Goal: Task Accomplishment & Management: Manage account settings

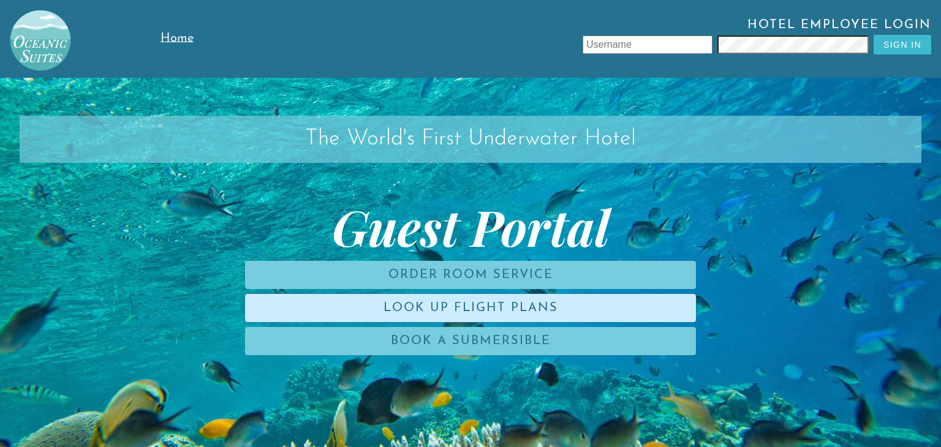
click at [521, 301] on link "Look Up Flight Plans" at bounding box center [470, 308] width 451 height 28
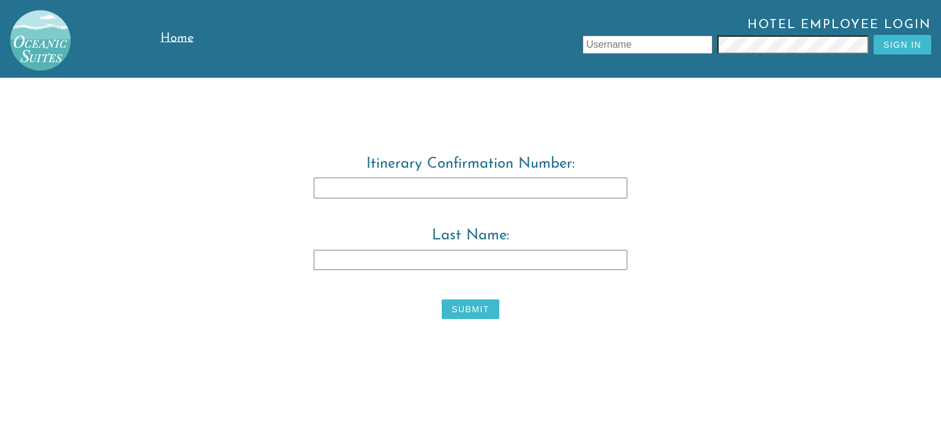
click at [479, 189] on input "Itinerary Confirmation Number:" at bounding box center [471, 188] width 314 height 21
click at [469, 254] on input "Last Name:" at bounding box center [471, 260] width 314 height 21
click at [490, 183] on input "Itinerary Confirmation Number:" at bounding box center [471, 188] width 314 height 21
type input "3829483"
type input "r"
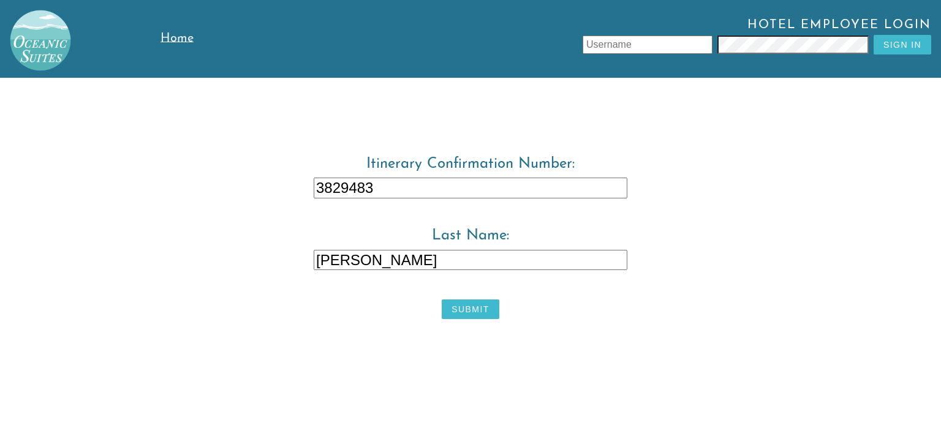
type input "[PERSON_NAME]"
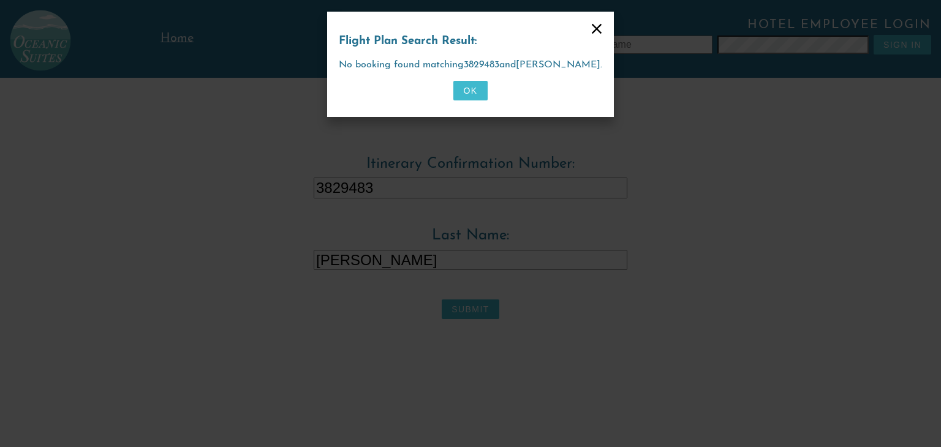
click at [470, 95] on button "OK" at bounding box center [470, 91] width 34 height 20
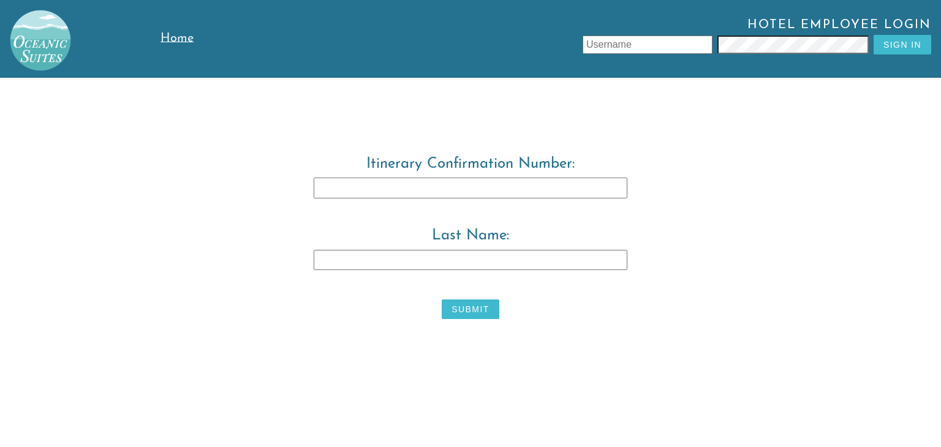
click at [369, 184] on input "Itinerary Confirmation Number:" at bounding box center [471, 188] width 314 height 21
click at [162, 42] on span "Home" at bounding box center [176, 38] width 33 height 12
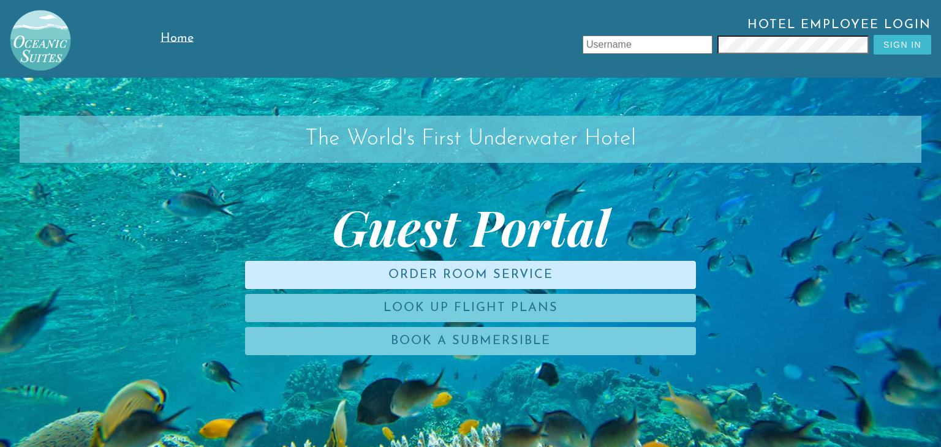
click at [513, 279] on link "Order Room Service" at bounding box center [470, 275] width 451 height 28
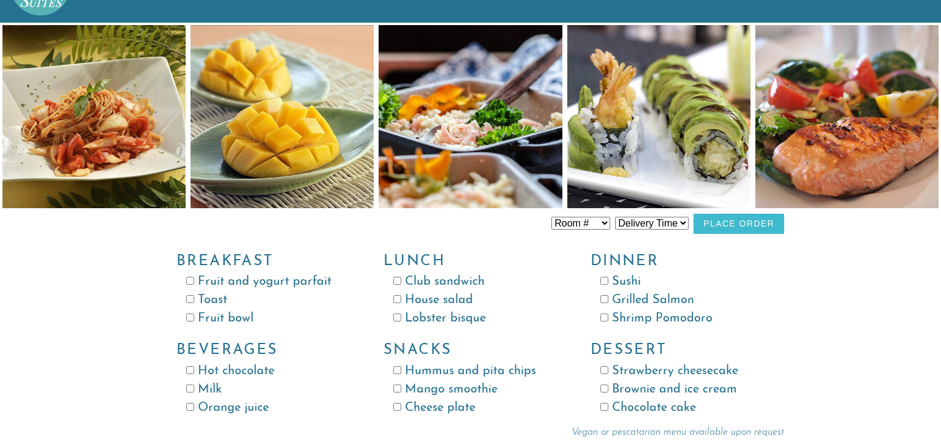
scroll to position [56, 0]
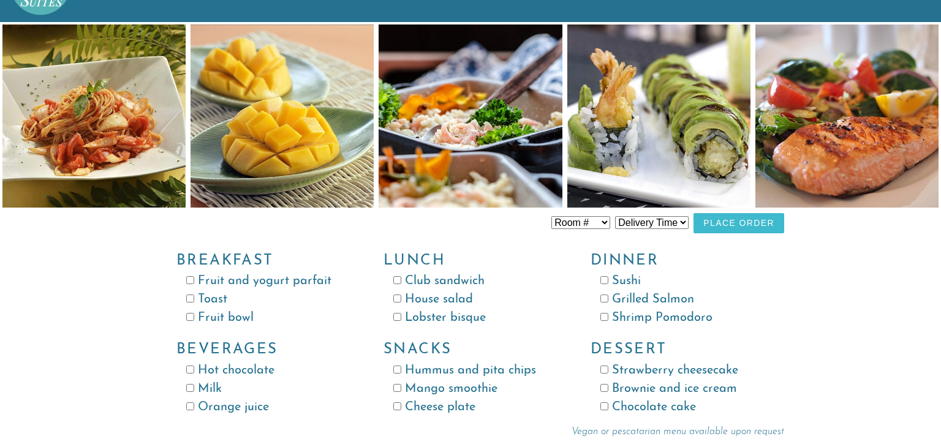
click at [576, 227] on select "Room # Room 100 Room 101 Room 102 Room 103 Room 104 Room 105 Room 106 Room 107 …" at bounding box center [580, 222] width 59 height 13
click at [560, 285] on div "Lunch Club [GEOGRAPHIC_DATA] salad Lobster bisque" at bounding box center [467, 282] width 207 height 89
click at [646, 225] on select "Delivery Time 8:00 AM 9:00 AM 10:00 AM 11:00 AM 12:00 PM 1:00 PM 2:00 PM 3:00 P…" at bounding box center [652, 222] width 74 height 13
click at [793, 307] on div "Room # Room 100 Room 101 Room 102 Room 103 Room 104 Room 105 Room 106 Room 107 …" at bounding box center [470, 229] width 941 height 415
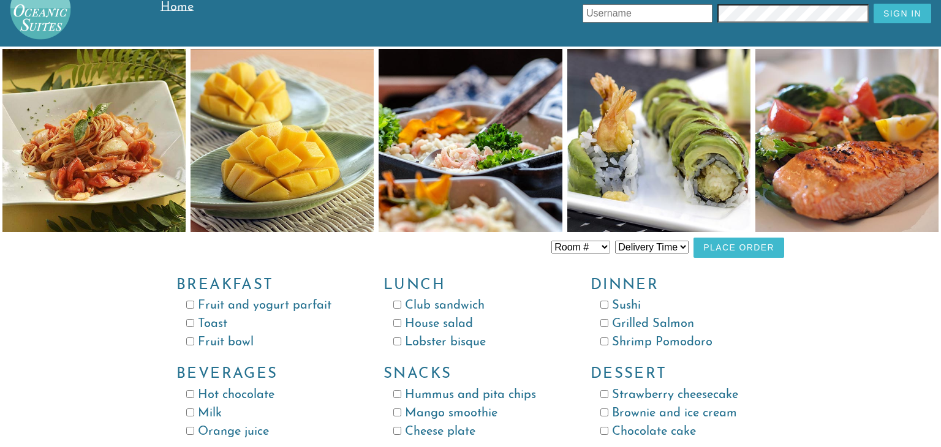
scroll to position [0, 0]
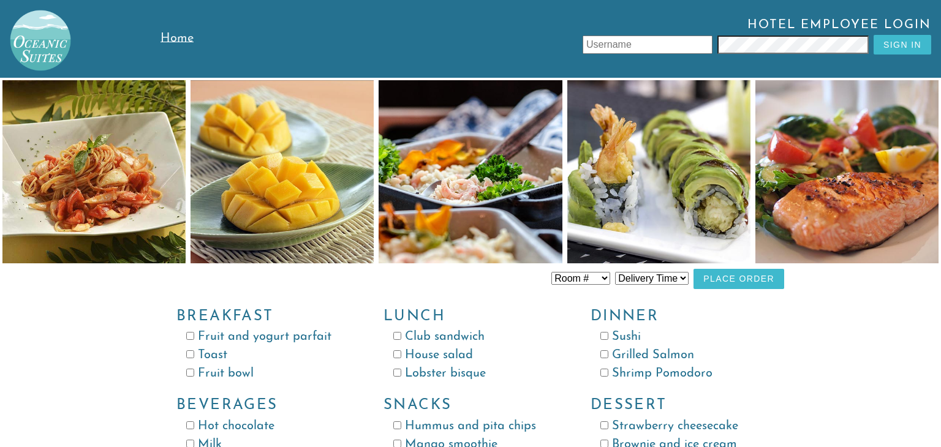
click at [584, 42] on input "text" at bounding box center [647, 45] width 130 height 18
click at [183, 43] on span "Home" at bounding box center [176, 38] width 33 height 12
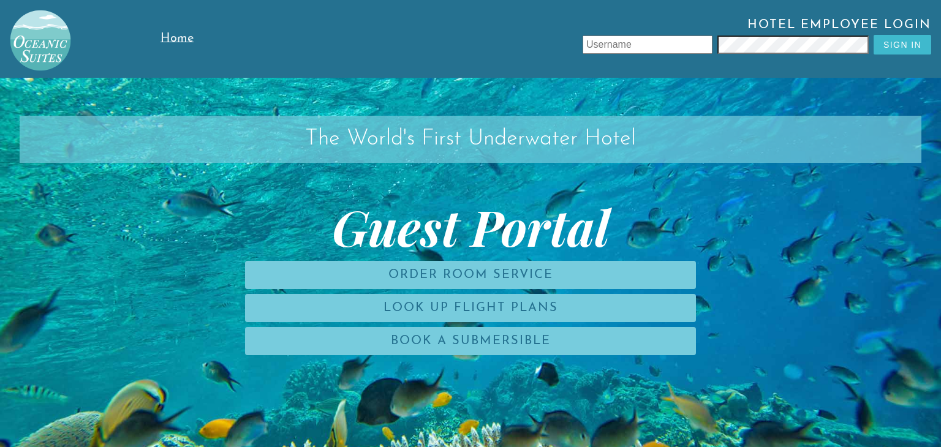
click at [652, 40] on input "text" at bounding box center [647, 45] width 130 height 18
click at [611, 50] on input "884712" at bounding box center [647, 45] width 130 height 18
type input "leonzio.tore"
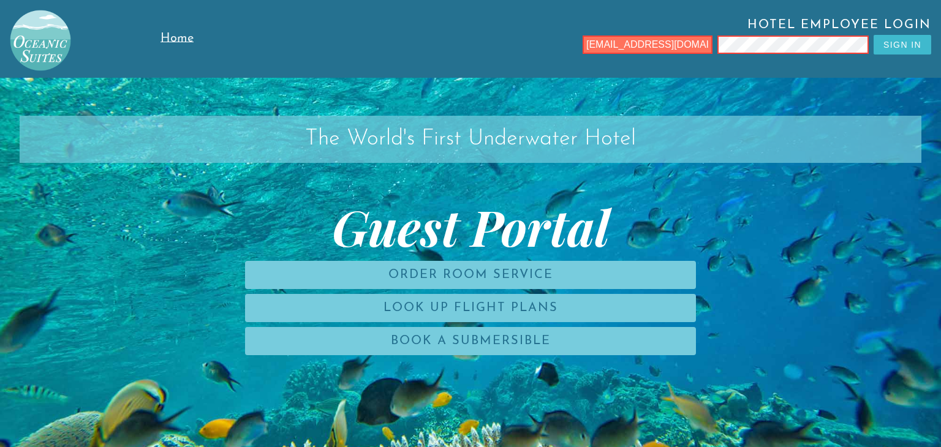
type input "[EMAIL_ADDRESS][DOMAIN_NAME]"
click at [680, 46] on input "text" at bounding box center [647, 45] width 130 height 18
type input "884712"
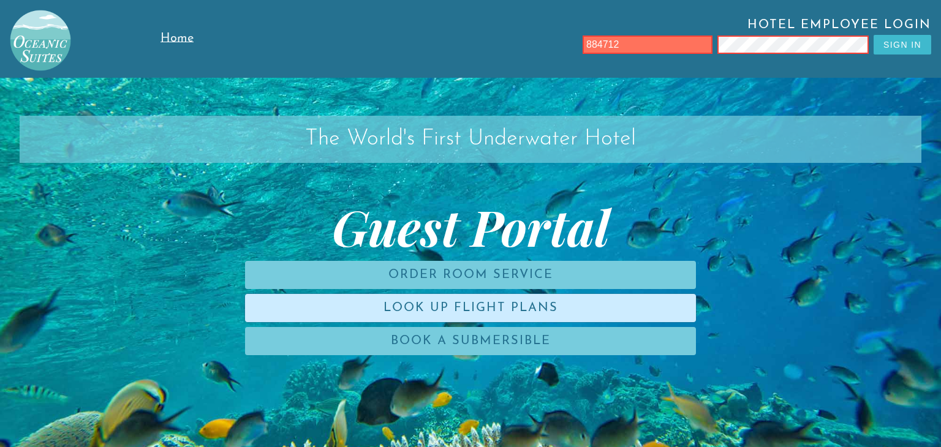
click at [441, 302] on link "Look Up Flight Plans" at bounding box center [470, 308] width 451 height 28
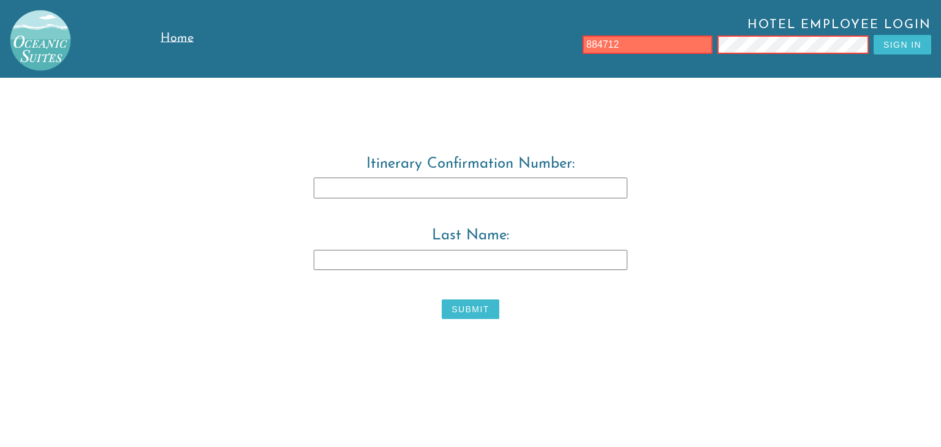
click at [396, 203] on label "Itinerary Confirmation Number:" at bounding box center [470, 187] width 627 height 62
click at [396, 198] on input "Itinerary Confirmation Number:" at bounding box center [471, 188] width 314 height 21
type input "3829483"
click at [454, 253] on input "Last Name:" at bounding box center [471, 260] width 314 height 21
type input "[PERSON_NAME]"
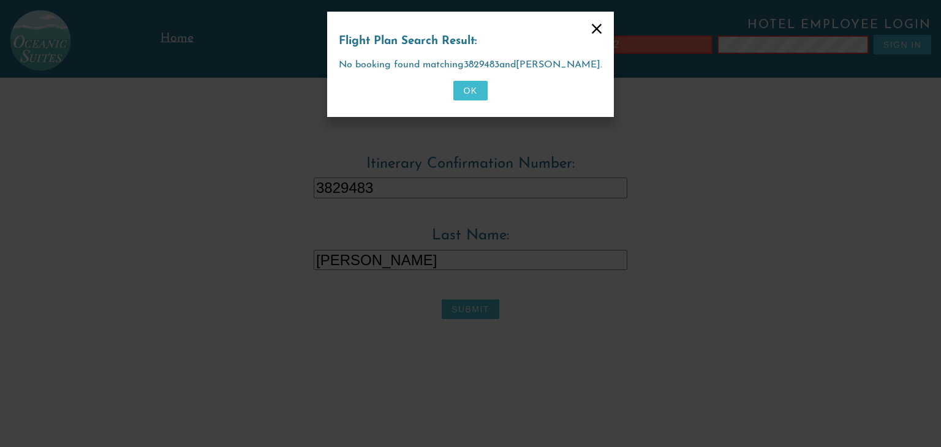
click at [468, 110] on div "Flight Plan Search Result: No booking found matching 3829483 and [PERSON_NAME] …" at bounding box center [470, 64] width 287 height 105
click at [466, 99] on button "OK" at bounding box center [470, 91] width 34 height 20
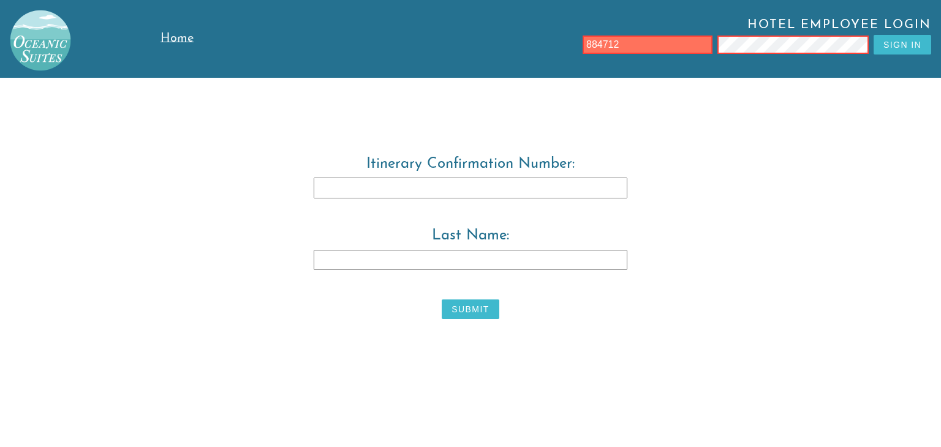
click at [345, 268] on input "Last Name:" at bounding box center [471, 260] width 314 height 21
type input "[PERSON_NAME]"
click at [381, 193] on input "Itinerary Confirmation Number:" at bounding box center [471, 188] width 314 height 21
type input "3829483"
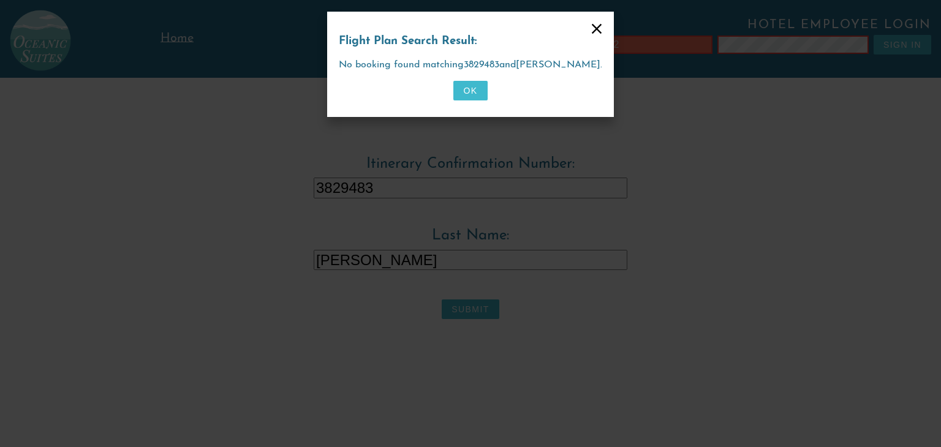
click at [462, 90] on button "OK" at bounding box center [470, 91] width 34 height 20
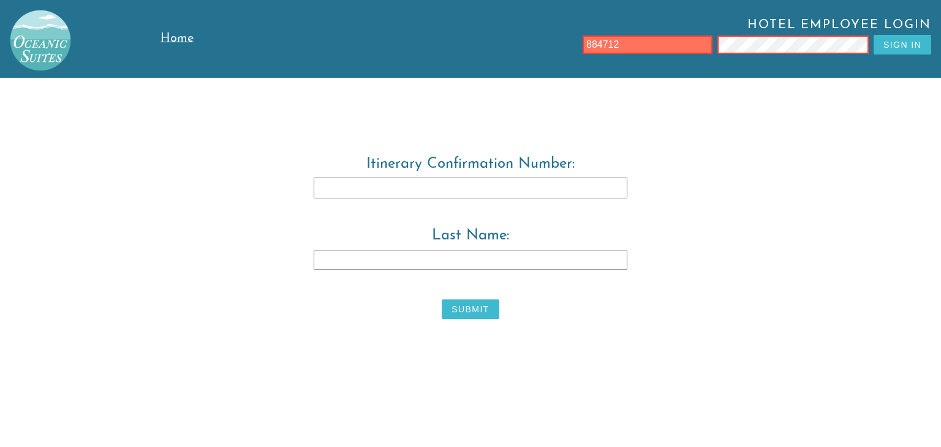
click at [183, 29] on link "Home" at bounding box center [197, 39] width 75 height 78
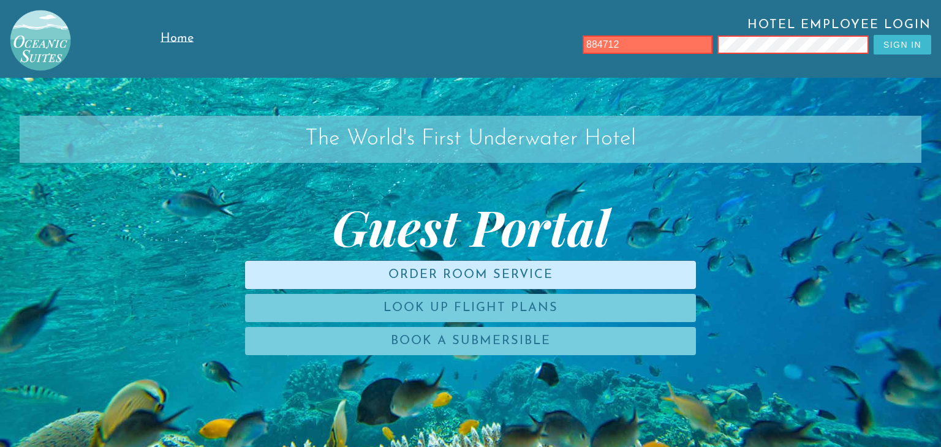
click at [343, 285] on link "Order Room Service" at bounding box center [470, 275] width 451 height 28
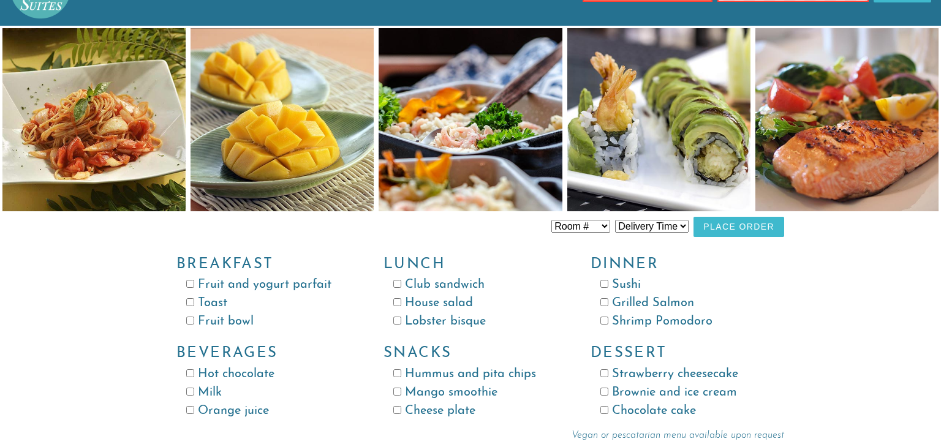
scroll to position [56, 0]
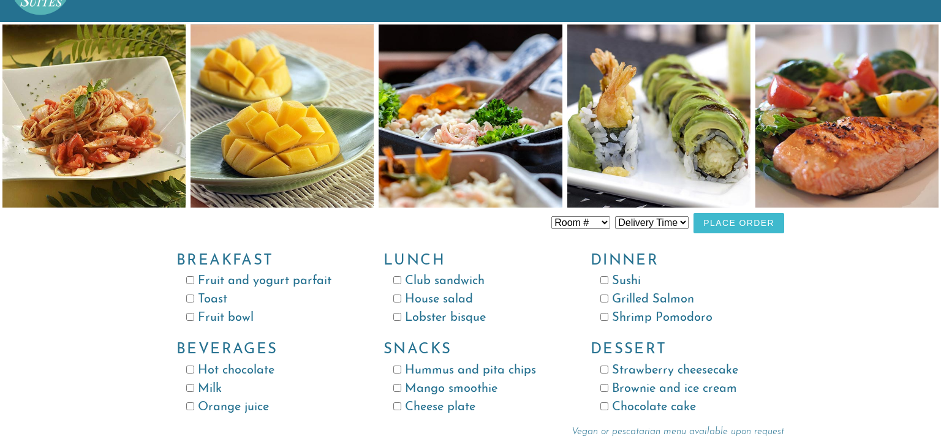
click at [570, 219] on select "Room # Room 100 Room 101 Room 102 Room 103 Room 104 Room 105 Room 106 Room 107 …" at bounding box center [580, 222] width 59 height 13
click at [647, 228] on select "Delivery Time 8:00 AM 9:00 AM 10:00 AM 11:00 AM 12:00 PM 1:00 PM 2:00 PM 3:00 P…" at bounding box center [652, 222] width 74 height 13
click at [618, 216] on select "Delivery Time 8:00 AM 9:00 AM 10:00 AM 11:00 AM 12:00 PM 1:00 PM 2:00 PM 3:00 P…" at bounding box center [652, 222] width 74 height 13
click at [635, 232] on div "Room # Room 100 Room 101 Room 102 Room 103 Room 104 Room 105 Room 106 Room 107 …" at bounding box center [470, 225] width 627 height 25
click at [635, 226] on select "Delivery Time 8:00 AM 9:00 AM 10:00 AM 11:00 AM 12:00 PM 1:00 PM 2:00 PM 3:00 P…" at bounding box center [652, 222] width 74 height 13
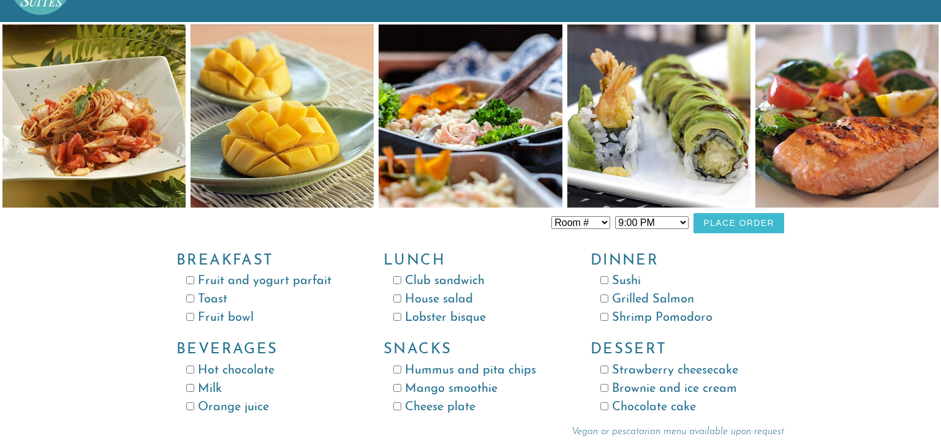
select select "9:00 AM"
click at [618, 216] on select "Delivery Time 8:00 AM 9:00 AM 10:00 AM 11:00 AM 12:00 PM 1:00 PM 2:00 PM 3:00 P…" at bounding box center [652, 222] width 74 height 13
click at [581, 216] on select "Room # Room 100 Room 101 Room 102 Room 103 Room 104 Room 105 Room 106 Room 107 …" at bounding box center [580, 222] width 59 height 13
click at [570, 247] on div "Lunch Club [GEOGRAPHIC_DATA] salad Lobster bisque" at bounding box center [467, 282] width 207 height 89
click at [245, 317] on label "Fruit bowl" at bounding box center [265, 318] width 158 height 18
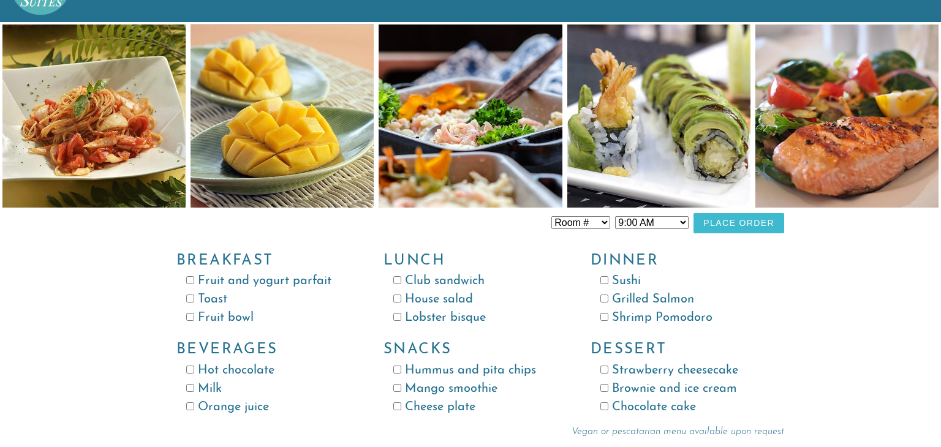
click at [194, 317] on input "Fruit bowl" at bounding box center [190, 317] width 8 height 8
checkbox input "true"
click at [214, 298] on label "Toast" at bounding box center [265, 299] width 158 height 18
click at [194, 298] on input "Toast" at bounding box center [190, 299] width 8 height 8
checkbox input "true"
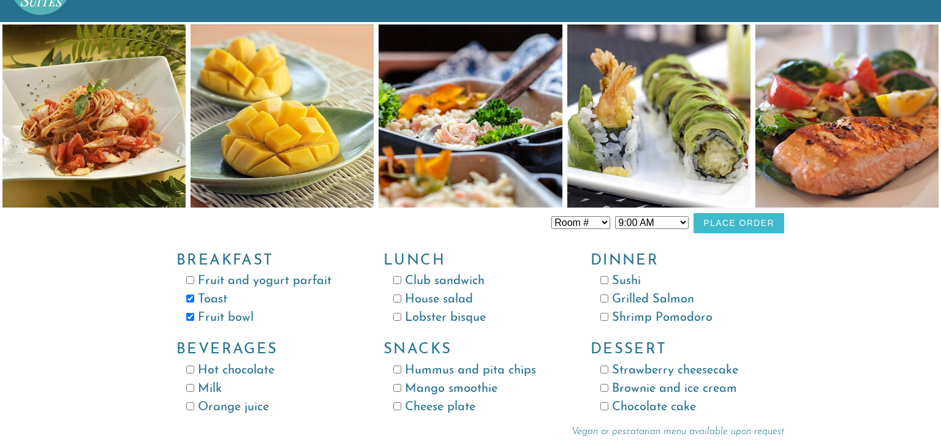
click at [205, 405] on label "Orange juice" at bounding box center [265, 407] width 158 height 18
click at [194, 405] on input "Orange juice" at bounding box center [190, 406] width 8 height 8
checkbox input "true"
click at [568, 217] on select "Room # Room 100 Room 101 Room 102 Room 103 Room 104 Room 105 Room 106 Room 107 …" at bounding box center [580, 222] width 59 height 13
select select "Room 109"
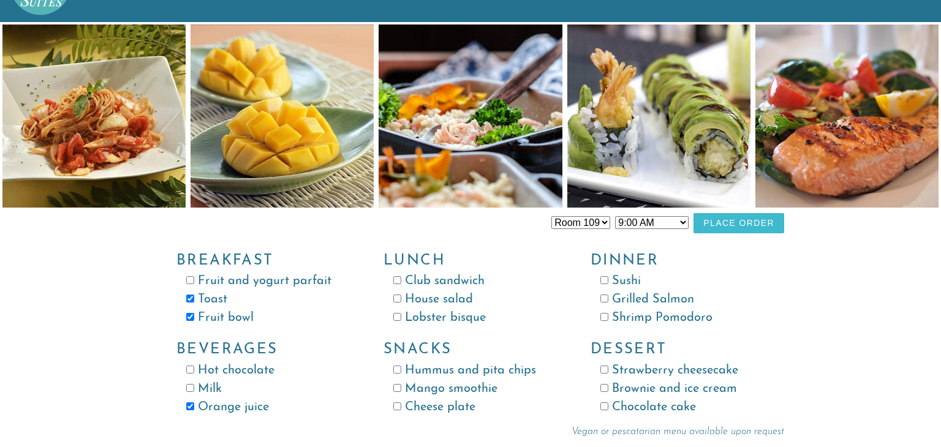
click at [557, 216] on select "Room # Room 100 Room 101 Room 102 Room 103 Room 104 Room 105 Room 106 Room 107 …" at bounding box center [580, 222] width 59 height 13
click at [736, 225] on button "Place Order" at bounding box center [738, 223] width 91 height 20
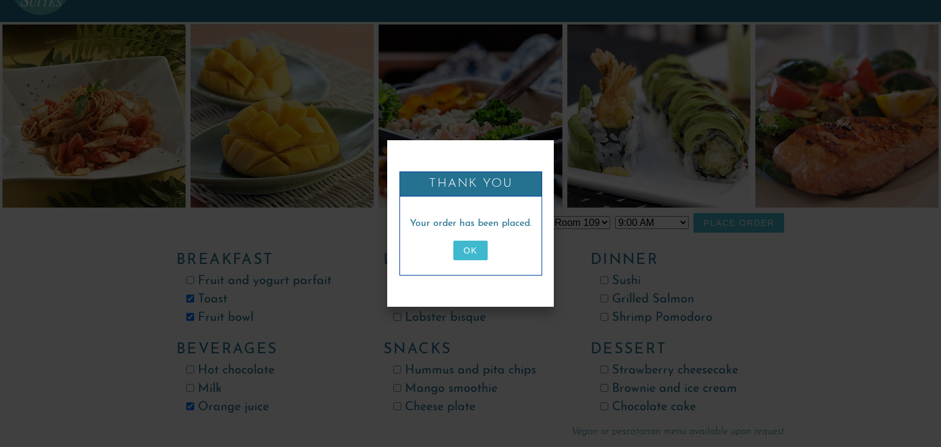
click at [460, 254] on button "OK" at bounding box center [470, 251] width 34 height 20
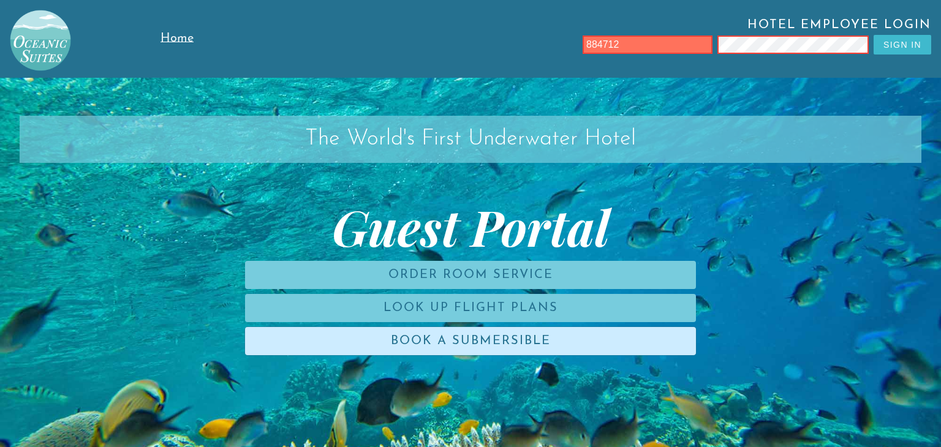
click at [341, 331] on link "Book a Submersible" at bounding box center [470, 341] width 451 height 28
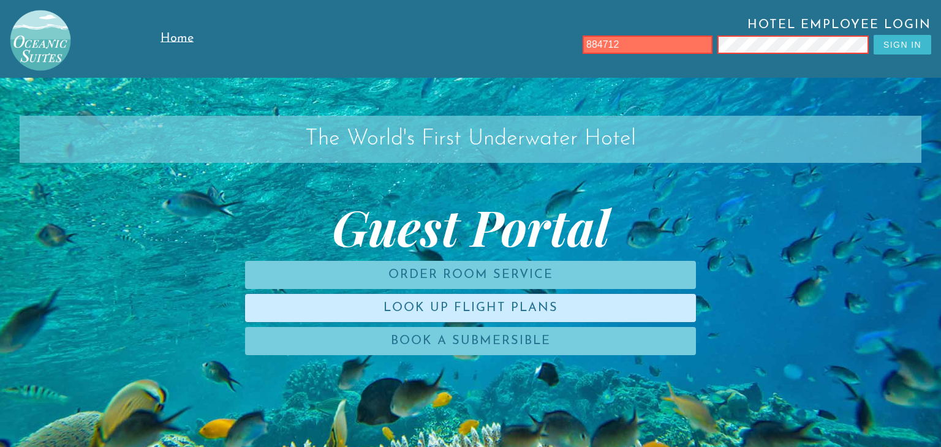
click at [437, 308] on link "Look Up Flight Plans" at bounding box center [470, 308] width 451 height 28
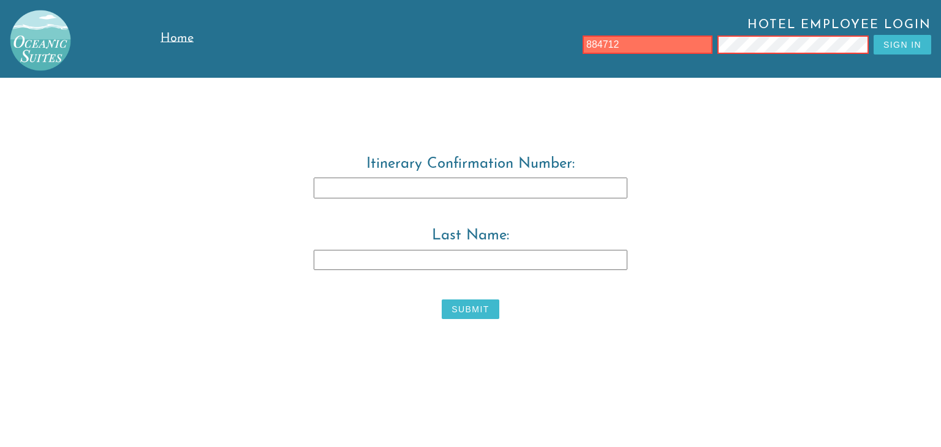
click at [179, 25] on link "Home" at bounding box center [197, 39] width 75 height 78
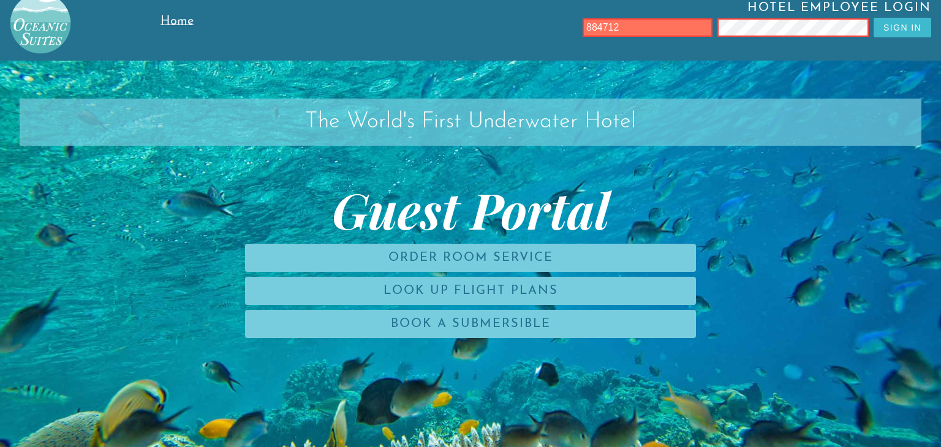
scroll to position [17, 0]
click at [191, 32] on link "Home" at bounding box center [197, 22] width 75 height 78
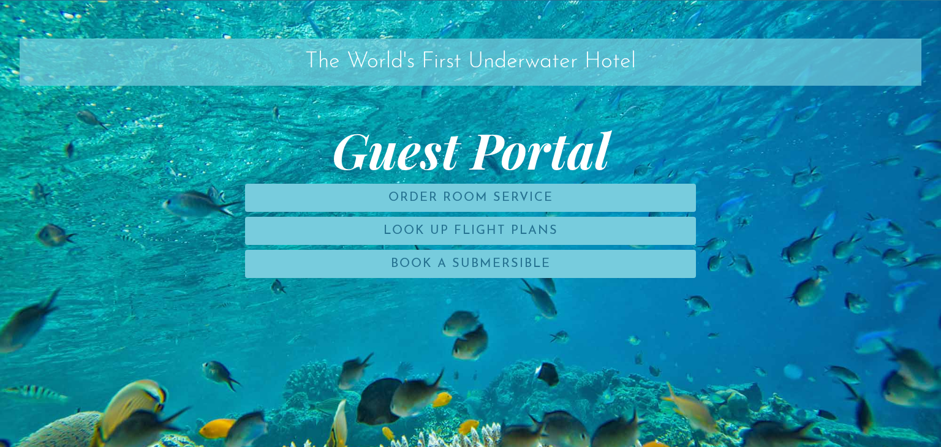
scroll to position [0, 0]
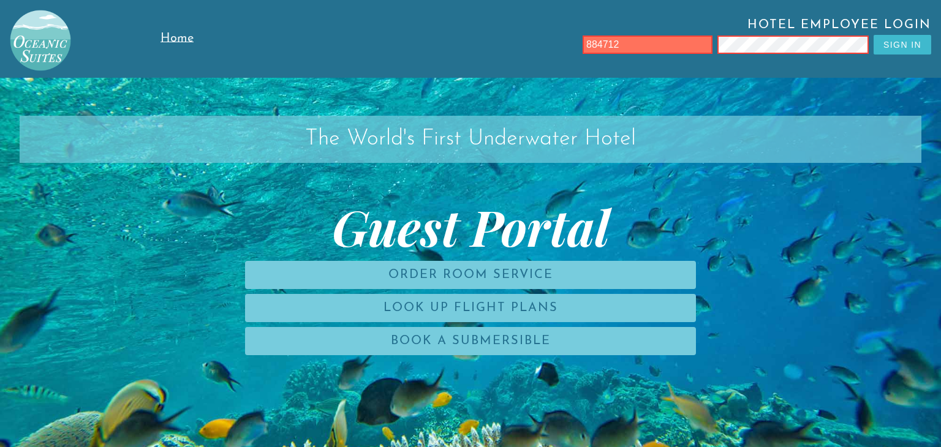
click at [29, 48] on img at bounding box center [35, 35] width 71 height 71
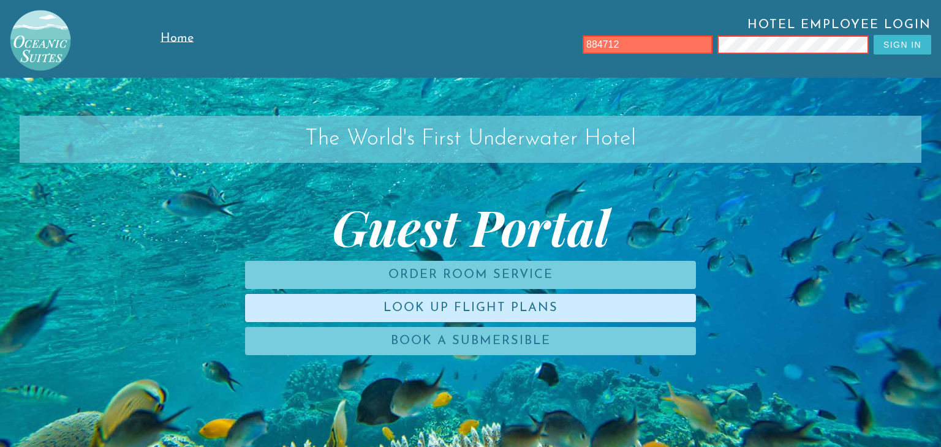
click at [436, 314] on link "Look Up Flight Plans" at bounding box center [470, 308] width 451 height 28
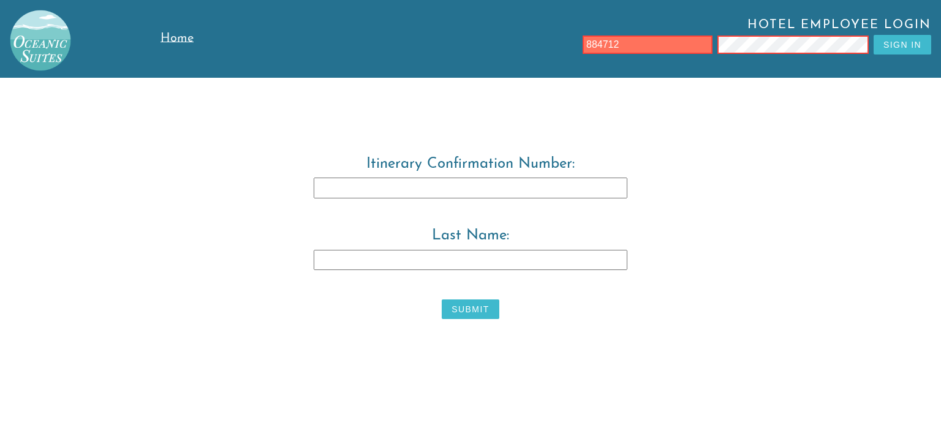
click at [211, 42] on link "Home" at bounding box center [197, 39] width 75 height 78
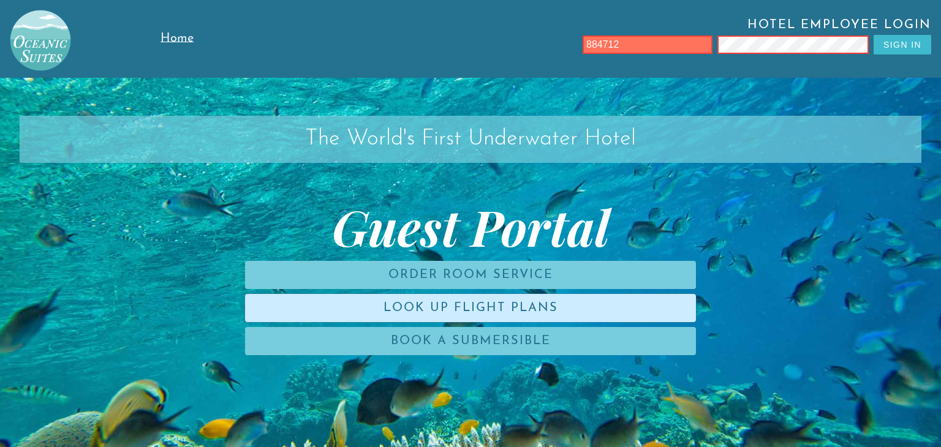
click at [508, 317] on link "Look Up Flight Plans" at bounding box center [470, 308] width 451 height 28
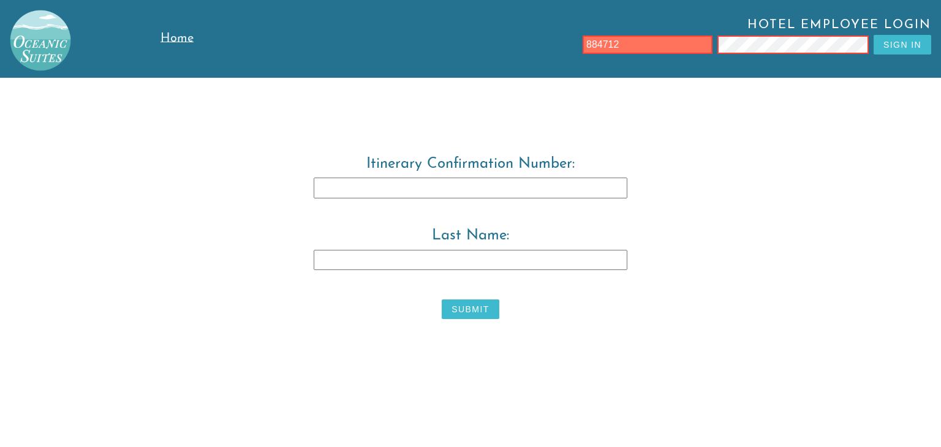
click at [495, 260] on input "Last Name:" at bounding box center [471, 260] width 314 height 21
click at [467, 192] on input "Itinerary Confirmation Number:" at bounding box center [471, 188] width 314 height 21
type input "3829483"
click at [405, 251] on input "Last Name:" at bounding box center [471, 260] width 314 height 21
type input "Tore"
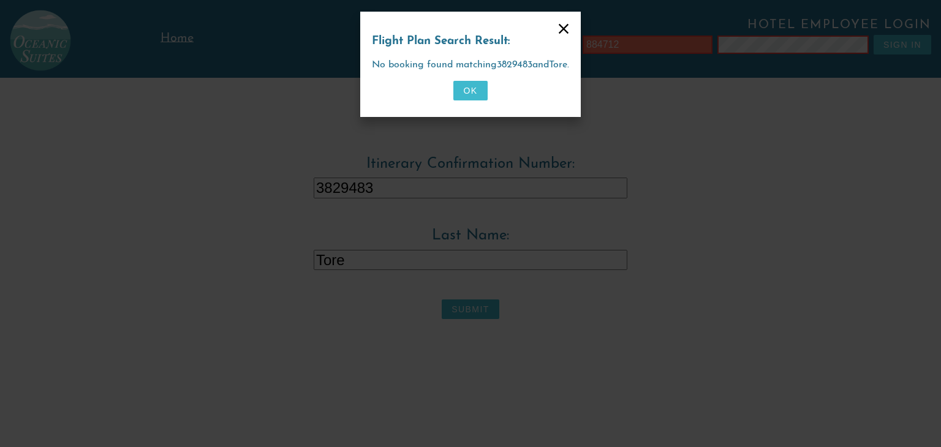
click at [470, 91] on button "OK" at bounding box center [470, 91] width 34 height 20
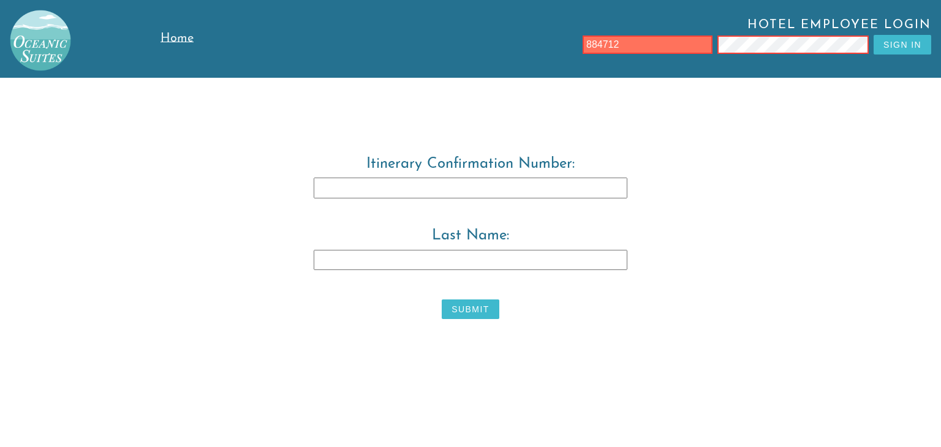
click at [173, 42] on span "Home" at bounding box center [176, 38] width 33 height 12
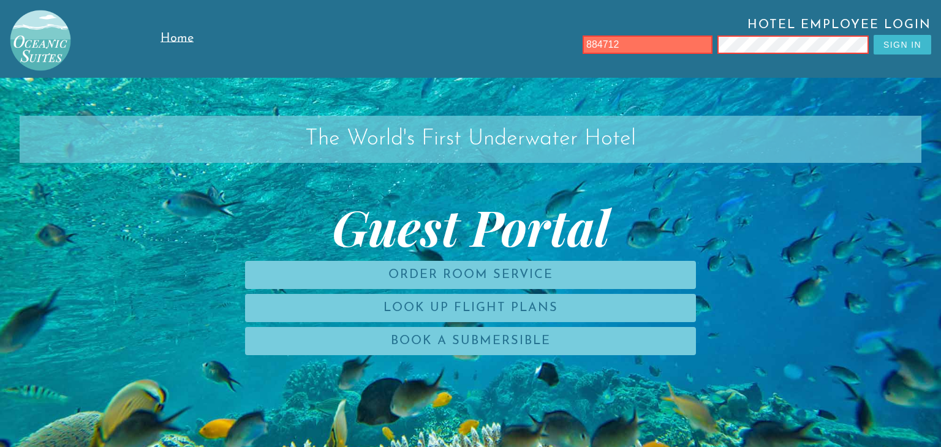
click at [611, 51] on input "884712" at bounding box center [647, 45] width 130 height 18
type input "8"
type input "L"
type input "[EMAIL_ADDRESS][DOMAIN_NAME]"
click at [659, 44] on input "text" at bounding box center [647, 45] width 130 height 18
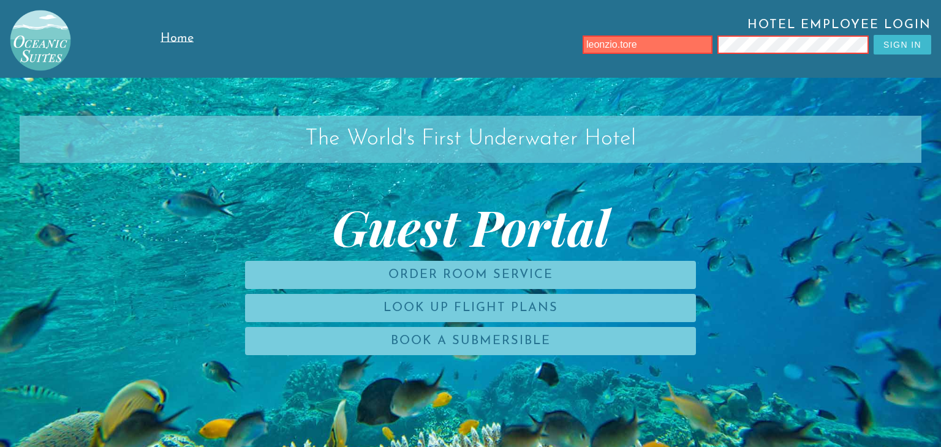
type input "leonzio.tore"
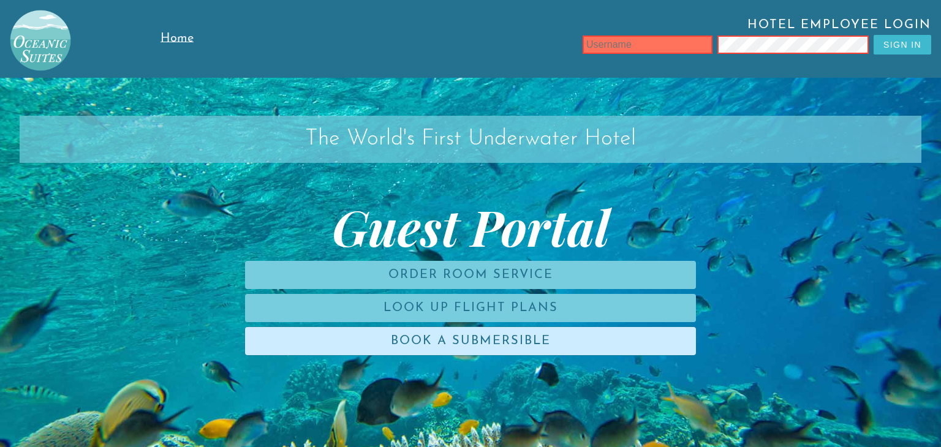
click at [268, 334] on link "Book a Submersible" at bounding box center [470, 341] width 451 height 28
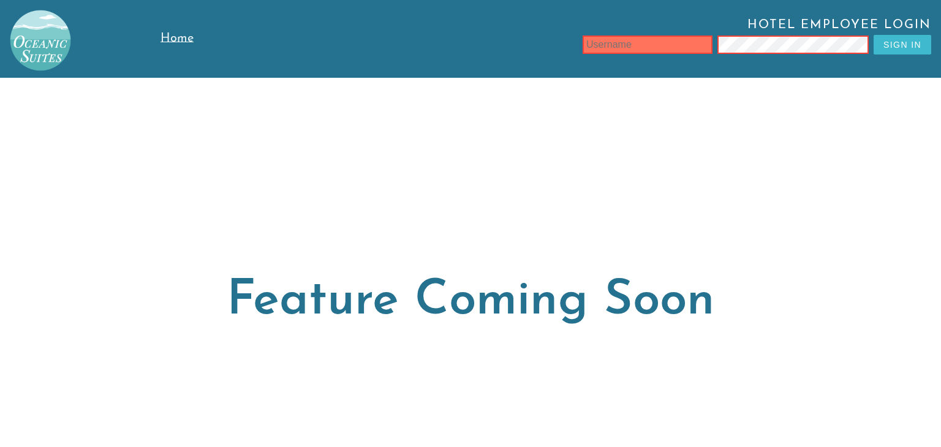
click at [50, 34] on img at bounding box center [35, 35] width 71 height 71
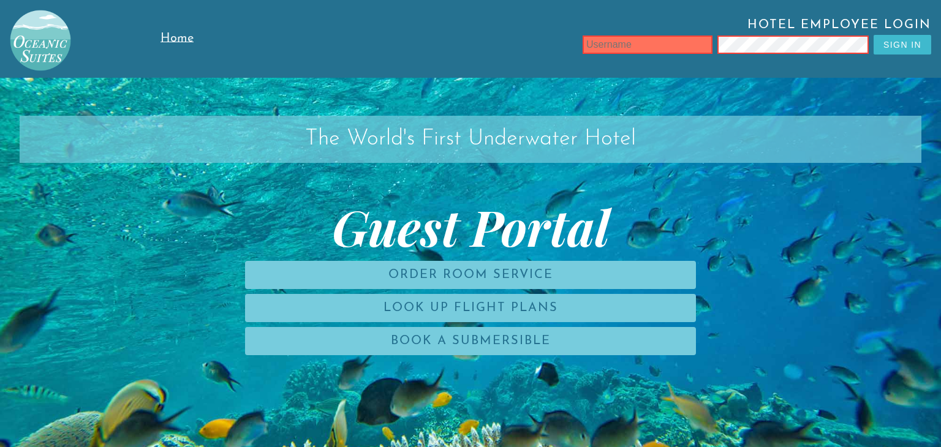
click at [319, 132] on h2 "The World's First Underwater Hotel" at bounding box center [471, 139] width 902 height 47
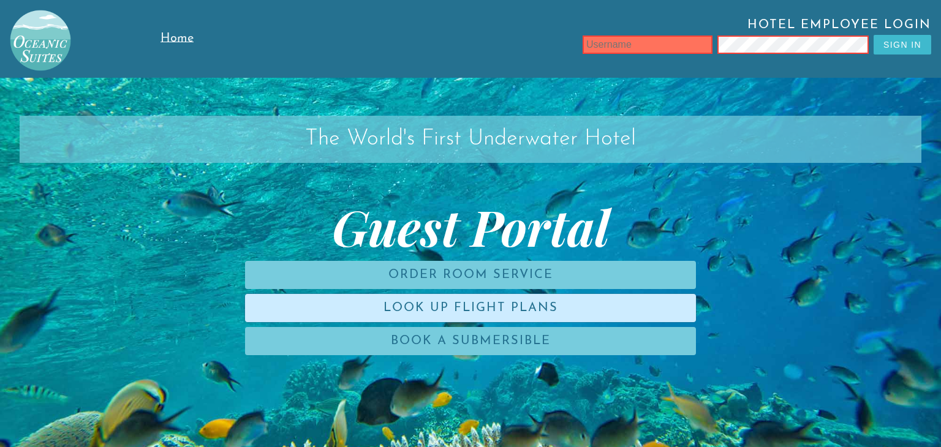
click at [430, 304] on link "Look Up Flight Plans" at bounding box center [470, 308] width 451 height 28
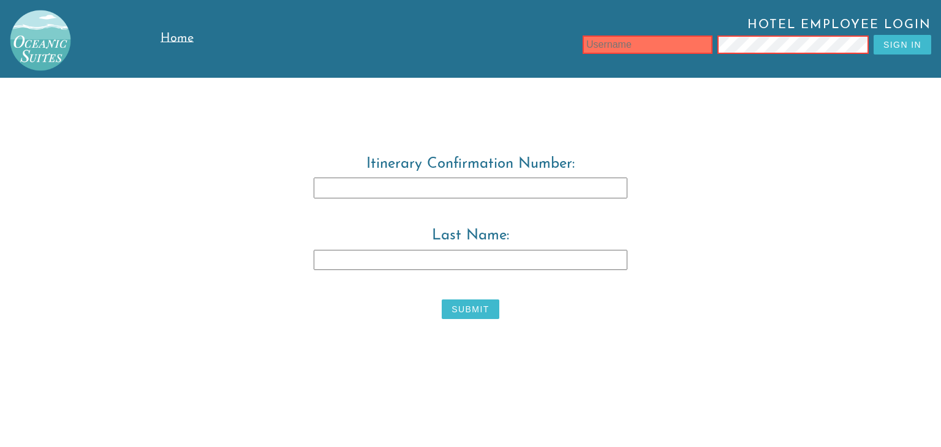
click at [482, 261] on input "Last Name:" at bounding box center [471, 260] width 314 height 21
click at [459, 307] on button "Submit" at bounding box center [470, 310] width 57 height 20
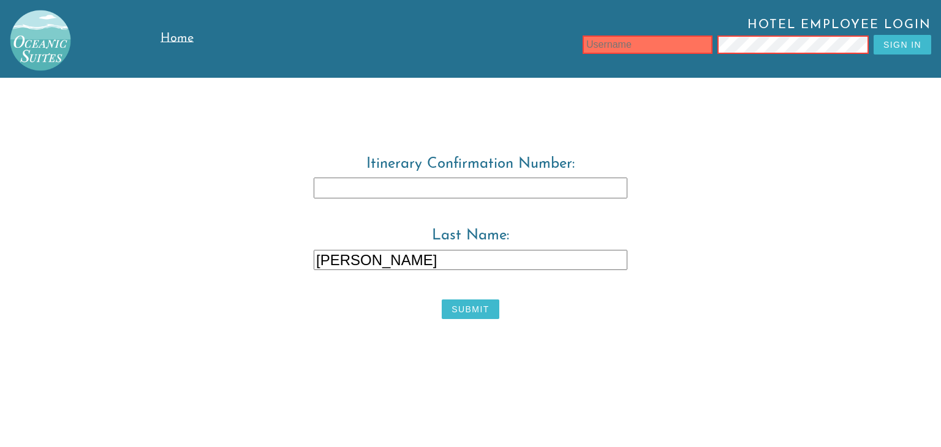
click at [411, 257] on input "[PERSON_NAME]" at bounding box center [471, 260] width 314 height 21
type input "R"
click at [698, 43] on input "text" at bounding box center [647, 45] width 130 height 18
click at [805, 21] on span "Hotel Employee Login" at bounding box center [583, 26] width 696 height 17
click at [272, 184] on label "Itinerary Confirmation Number:" at bounding box center [470, 187] width 627 height 62
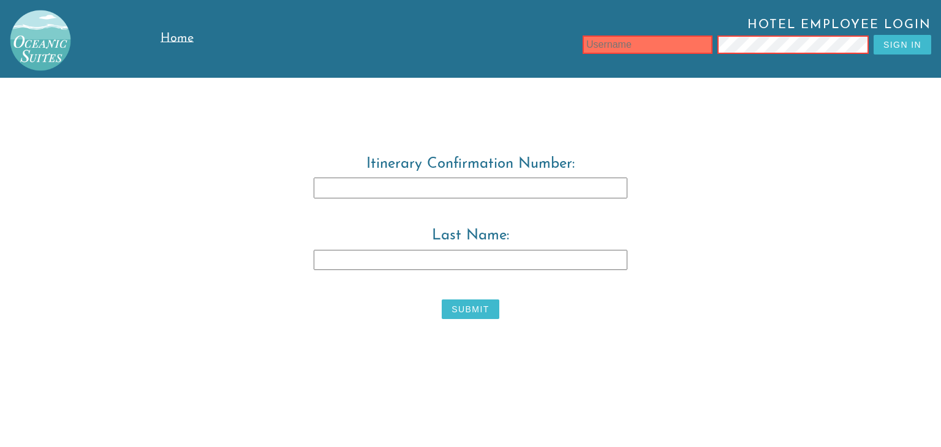
click at [314, 184] on input "Itinerary Confirmation Number:" at bounding box center [471, 188] width 314 height 21
click at [531, 251] on input "Last Name:" at bounding box center [471, 260] width 314 height 21
type input "warwick"
click at [511, 192] on input "Itinerary Confirmation Number:" at bounding box center [471, 188] width 314 height 21
type input "3829483"
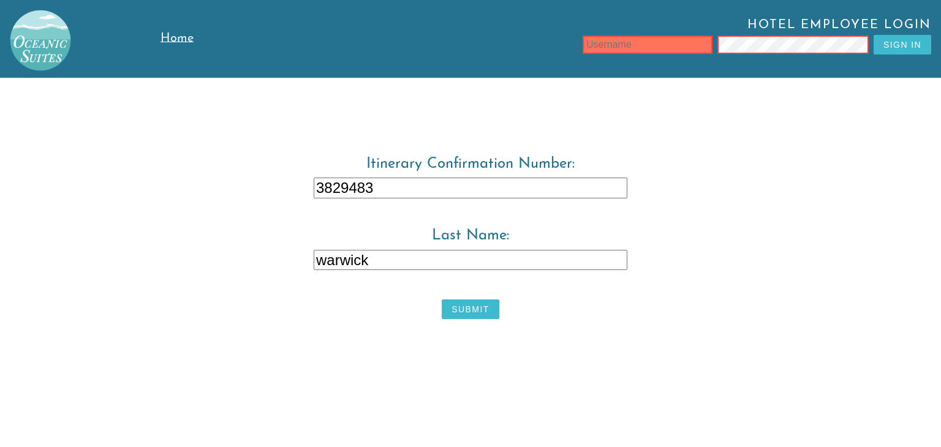
click at [454, 308] on button "Submit" at bounding box center [470, 310] width 57 height 20
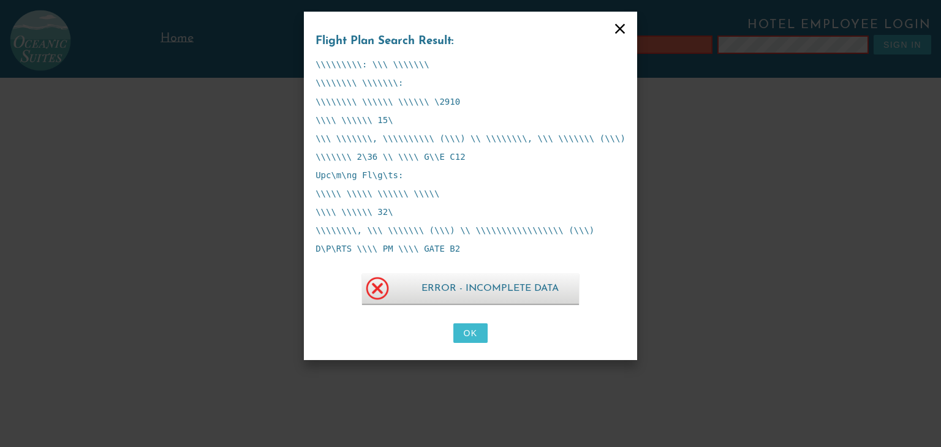
click at [468, 328] on button "OK" at bounding box center [470, 333] width 34 height 20
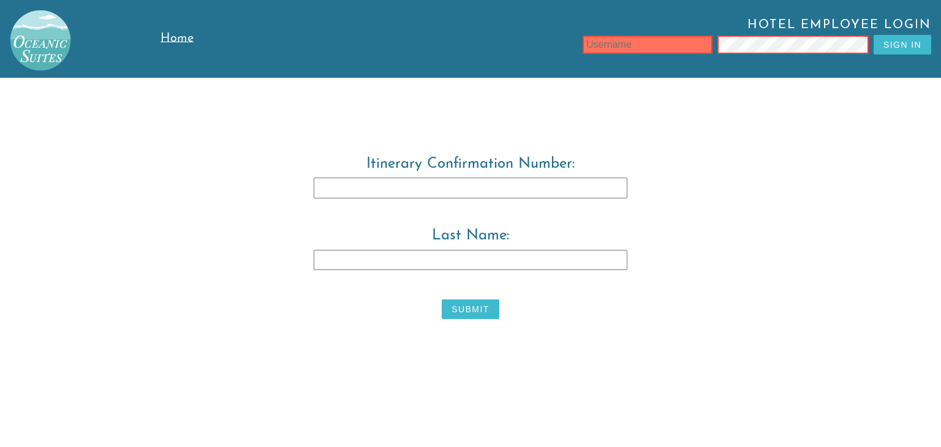
click at [184, 40] on span "Home" at bounding box center [176, 38] width 33 height 12
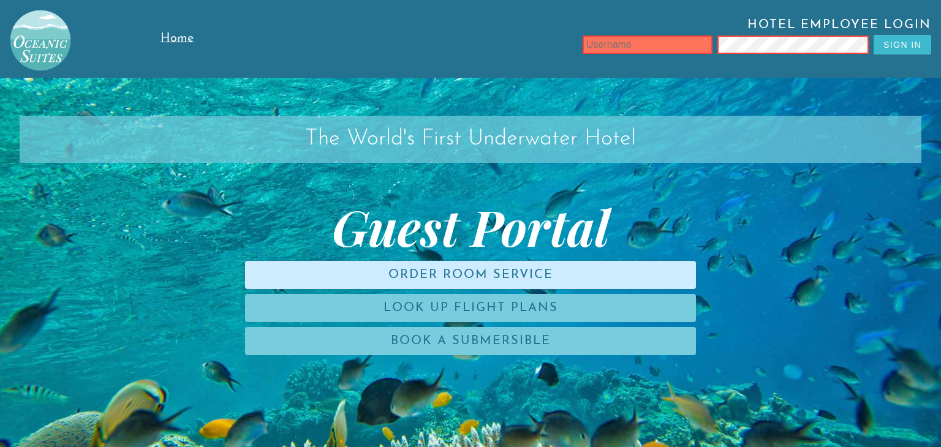
click at [516, 280] on link "Order Room Service" at bounding box center [470, 275] width 451 height 28
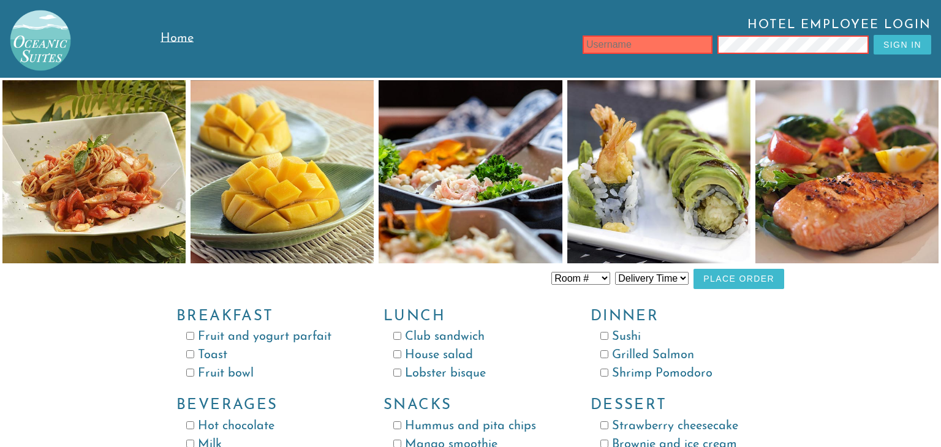
click at [895, 302] on div "Room # Room 100 Room 101 Room 102 Room 103 Room 104 Room 105 Room 106 Room 107 …" at bounding box center [470, 285] width 941 height 415
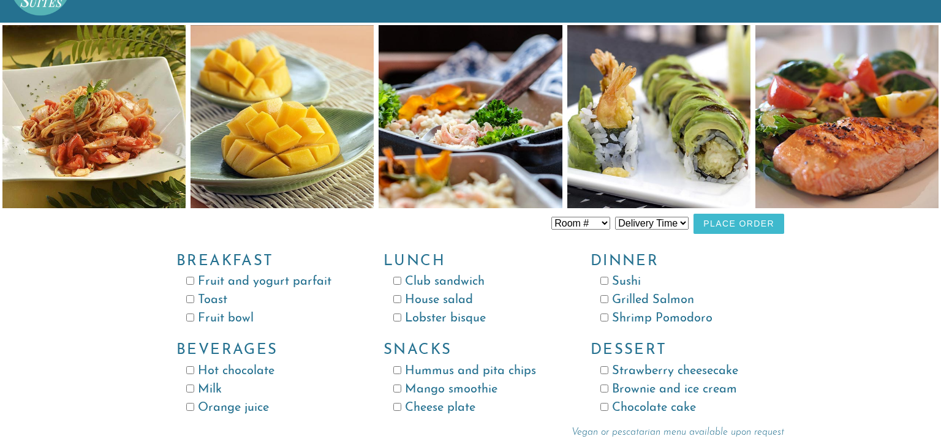
scroll to position [56, 0]
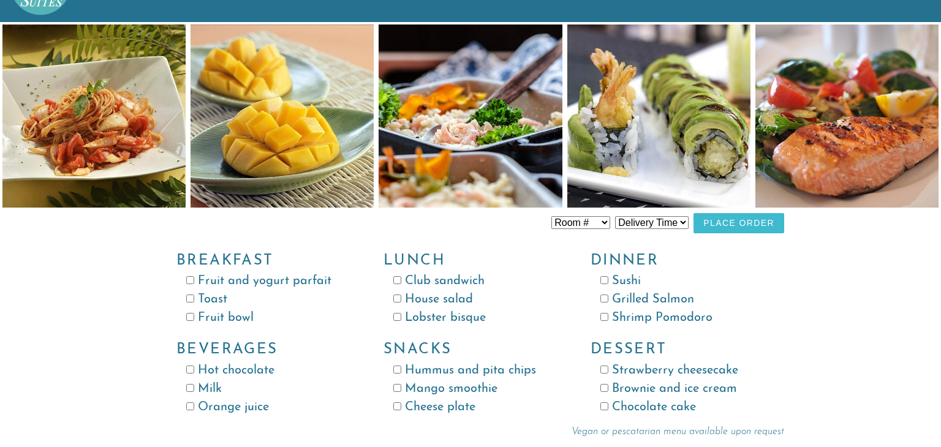
click at [189, 316] on input "Fruit bowl" at bounding box center [190, 317] width 8 height 8
checkbox input "true"
click at [189, 404] on input "Orange juice" at bounding box center [190, 406] width 8 height 8
checkbox input "true"
click at [832, 275] on div "Room # Room 100 Room 101 Room 102 Room 103 Room 104 Room 105 Room 106 Room 107 …" at bounding box center [470, 229] width 941 height 415
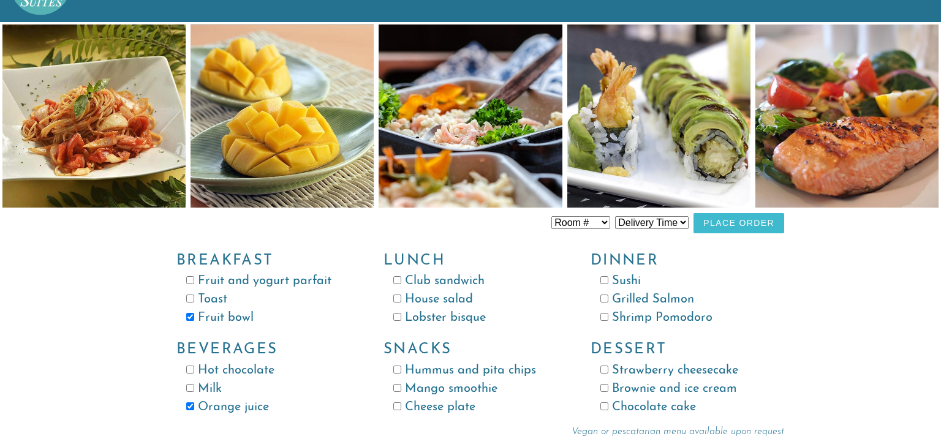
click at [191, 295] on input "Toast" at bounding box center [190, 299] width 8 height 8
checkbox input "true"
click at [609, 219] on select "Room # Room 100 Room 101 Room 102 Room 103 Room 104 Room 105 Room 106 Room 107 …" at bounding box center [580, 222] width 59 height 13
click at [110, 290] on div "Room # Room 100 Room 101 Room 102 Room 103 Room 104 Room 105 Room 106 Room 107 …" at bounding box center [470, 229] width 941 height 415
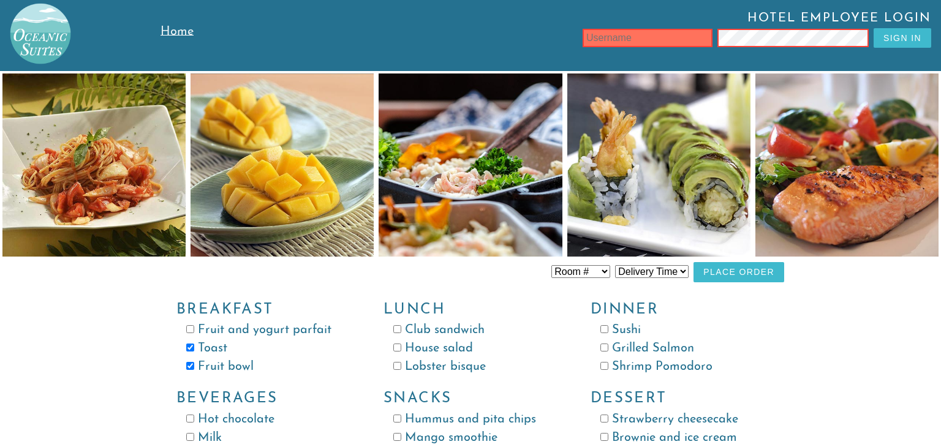
scroll to position [0, 0]
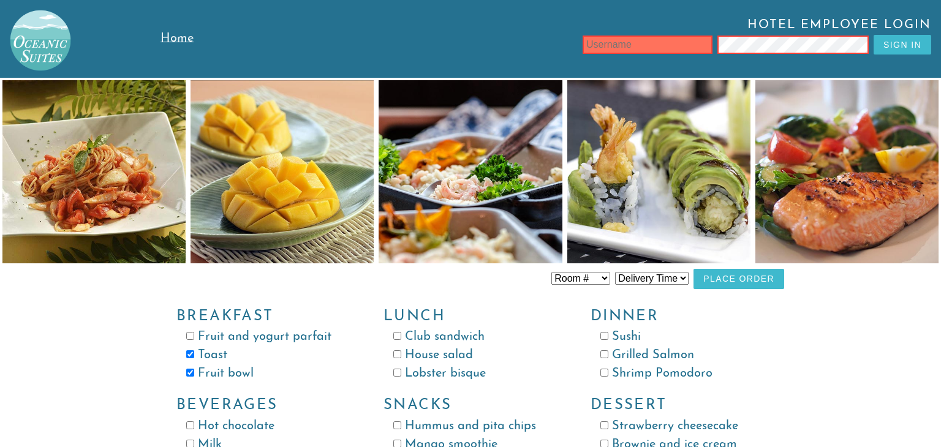
click at [170, 38] on span "Home" at bounding box center [176, 38] width 33 height 12
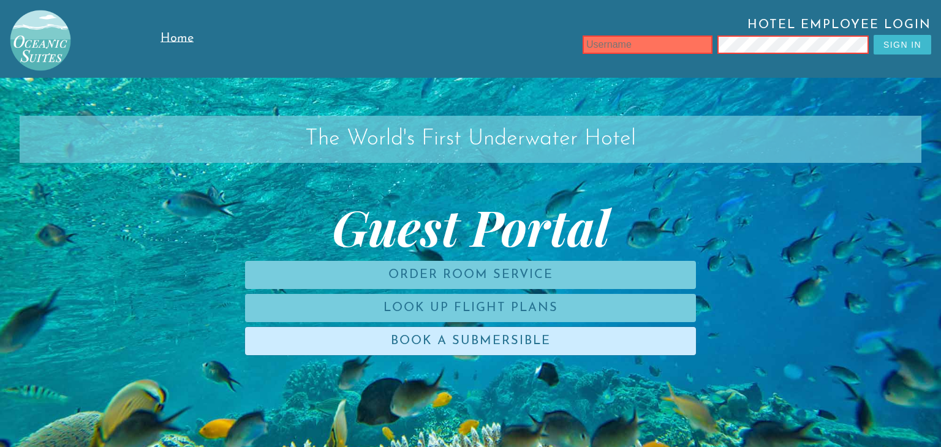
click at [383, 339] on link "Book a Submersible" at bounding box center [470, 341] width 451 height 28
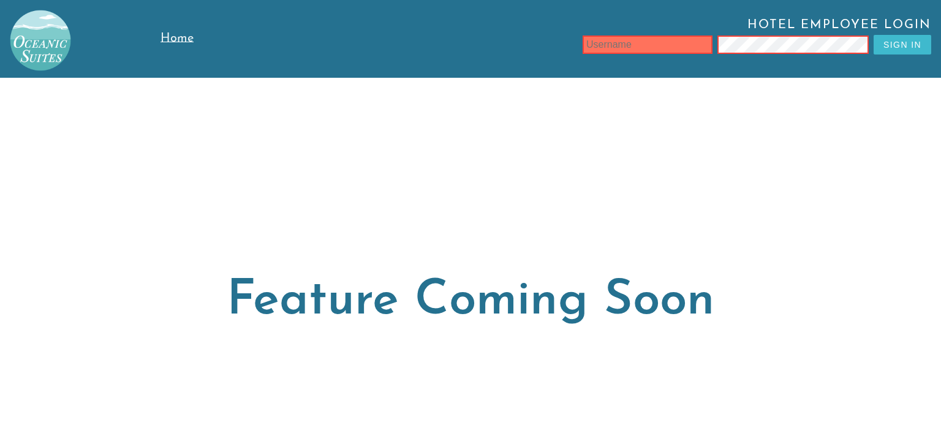
click at [170, 32] on span "Home" at bounding box center [176, 38] width 33 height 12
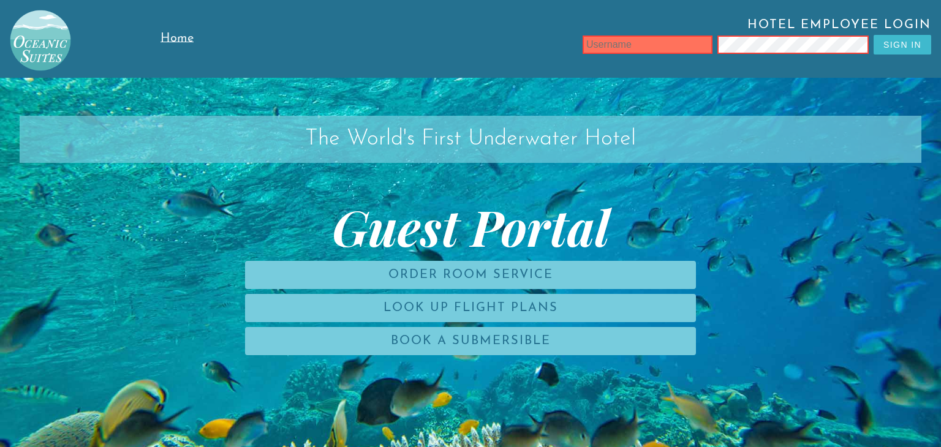
click at [174, 220] on span "Guest Portal" at bounding box center [471, 226] width 902 height 49
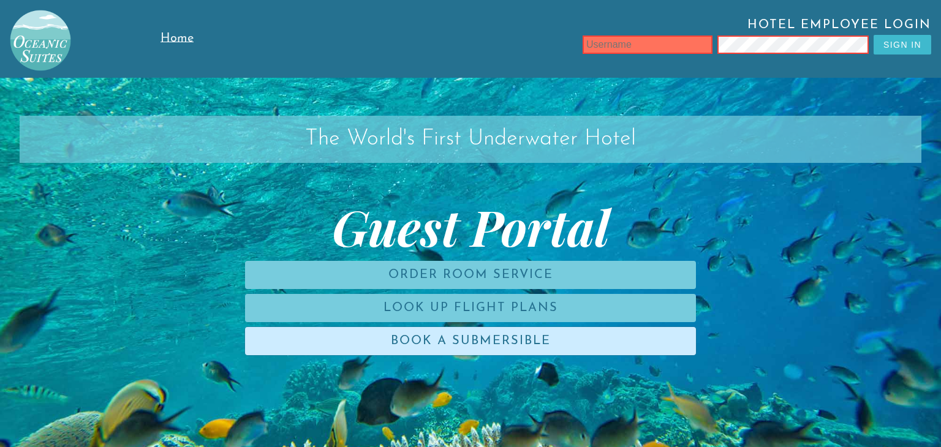
click at [312, 331] on link "Book a Submersible" at bounding box center [470, 341] width 451 height 28
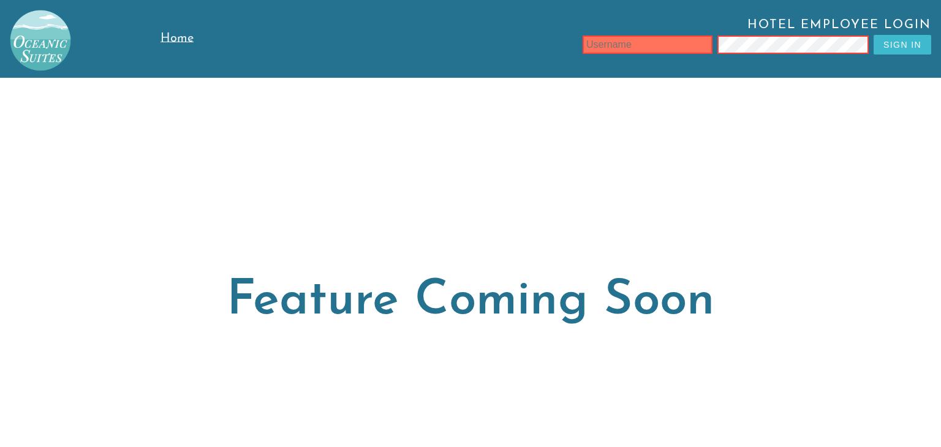
click at [179, 28] on link "Home" at bounding box center [197, 39] width 75 height 78
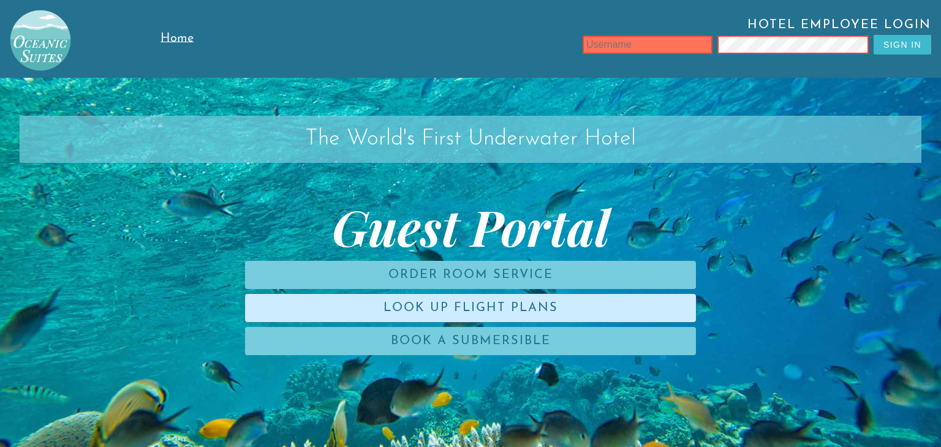
click at [470, 300] on link "Look Up Flight Plans" at bounding box center [470, 308] width 451 height 28
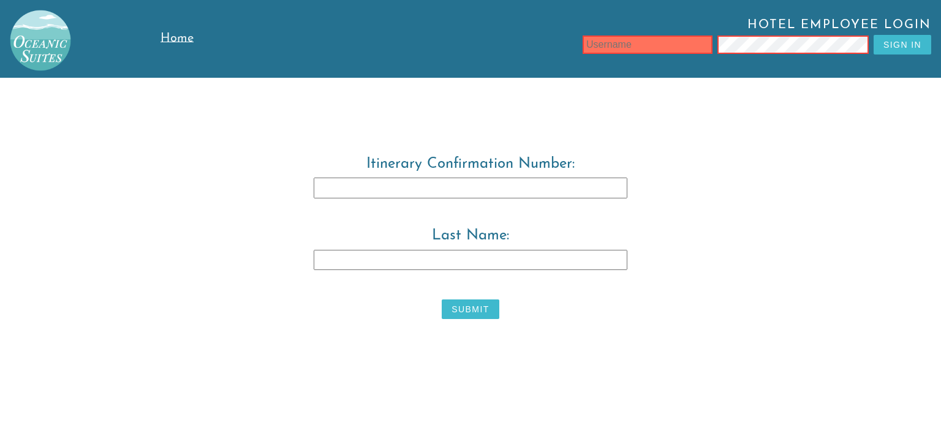
click at [455, 178] on input "Itinerary Confirmation Number:" at bounding box center [471, 188] width 314 height 21
type input "3829483"
click at [414, 263] on input "Last Name:" at bounding box center [471, 260] width 314 height 21
type input "warwick"
click at [458, 301] on button "Submit" at bounding box center [470, 310] width 57 height 20
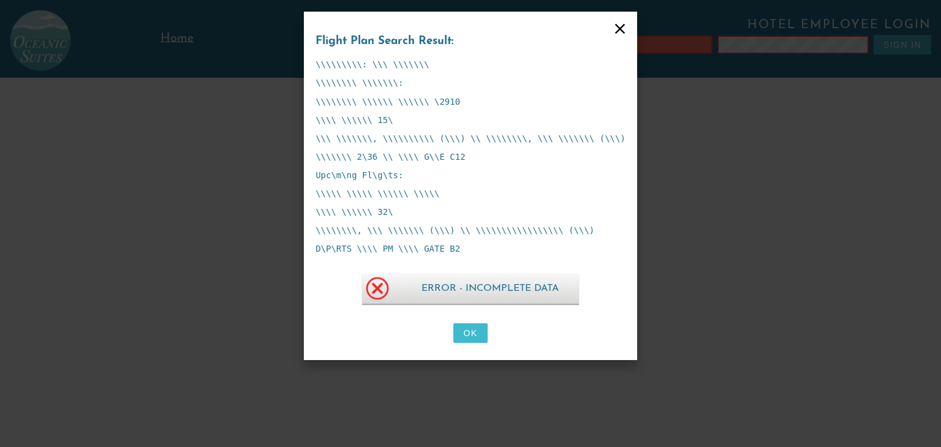
click at [458, 290] on span "Error - Incomplete Data" at bounding box center [490, 288] width 177 height 31
click at [478, 330] on button "OK" at bounding box center [470, 333] width 34 height 20
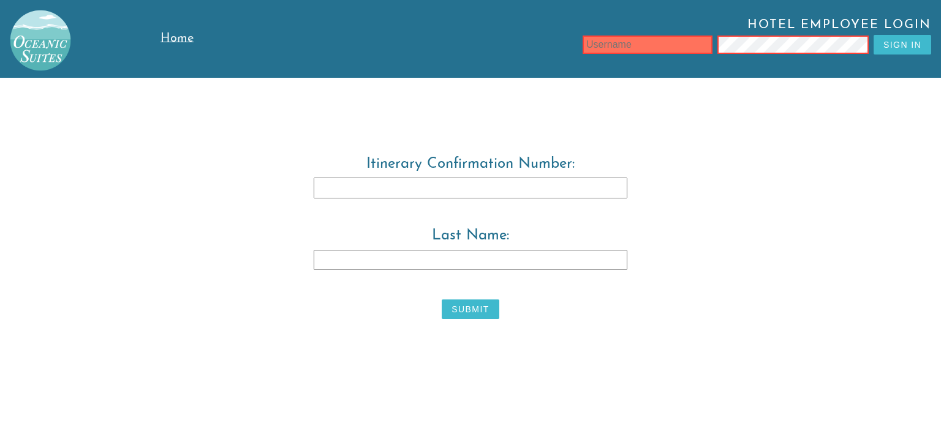
click at [619, 43] on input "text" at bounding box center [647, 45] width 130 height 18
type input "leonzio.tore@oceanicsuites"
click at [886, 35] on button "Sign In" at bounding box center [902, 45] width 58 height 20
click at [889, 38] on button "Sign In" at bounding box center [902, 45] width 58 height 20
click at [892, 40] on button "Sign In" at bounding box center [902, 45] width 58 height 20
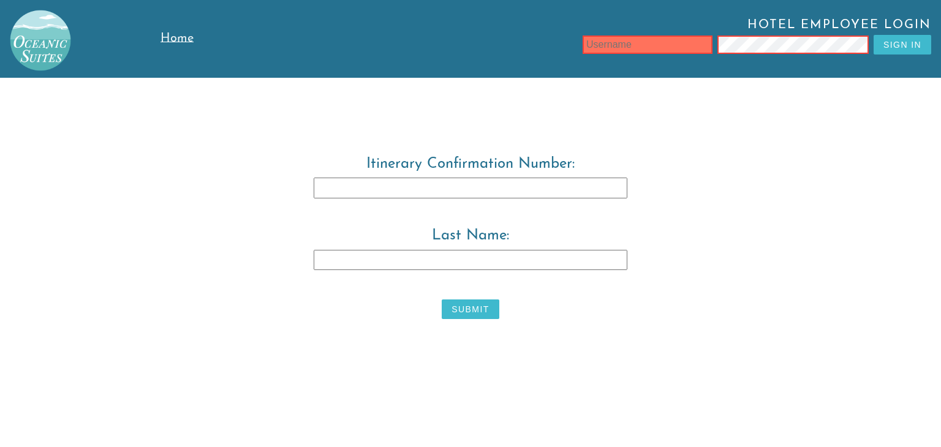
click at [643, 44] on input "text" at bounding box center [647, 45] width 130 height 18
click at [889, 42] on button "Sign In" at bounding box center [902, 45] width 58 height 20
click at [166, 34] on span "Home" at bounding box center [176, 38] width 33 height 12
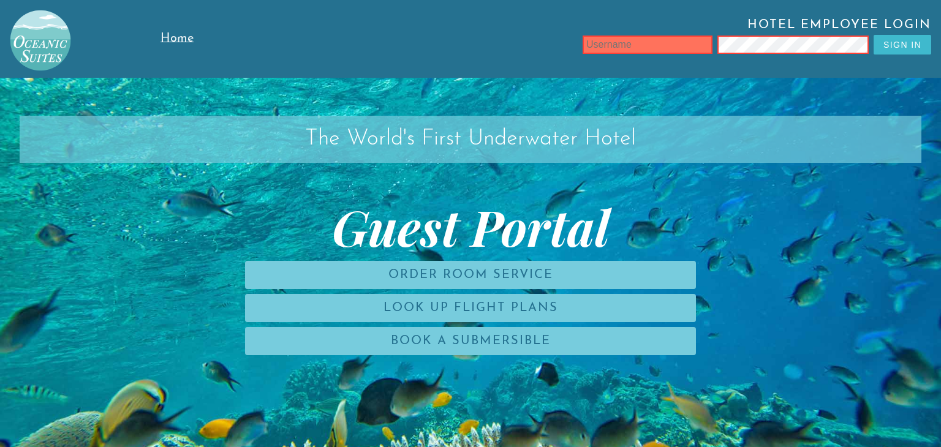
click at [36, 41] on img at bounding box center [35, 35] width 71 height 71
click at [514, 132] on h2 "The World's First Underwater Hotel" at bounding box center [471, 139] width 902 height 47
click at [911, 50] on button "Sign In" at bounding box center [902, 45] width 58 height 20
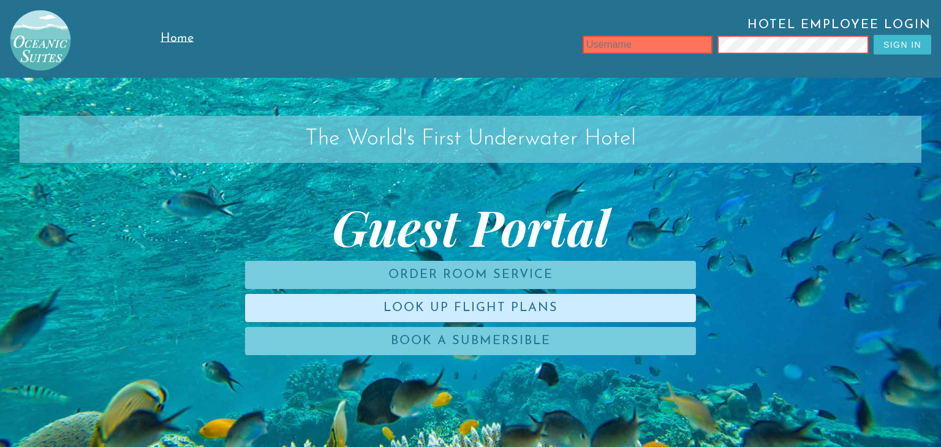
click at [589, 310] on link "Look Up Flight Plans" at bounding box center [470, 308] width 451 height 28
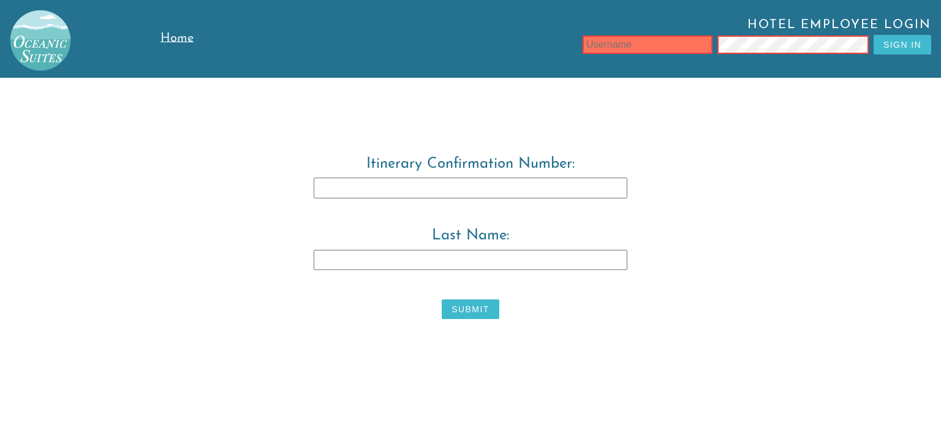
click at [508, 183] on input "Itinerary Confirmation Number:" at bounding box center [471, 188] width 314 height 21
type input "3829483"
click at [428, 262] on input "Last Name:" at bounding box center [471, 260] width 314 height 21
type input "Warwick"
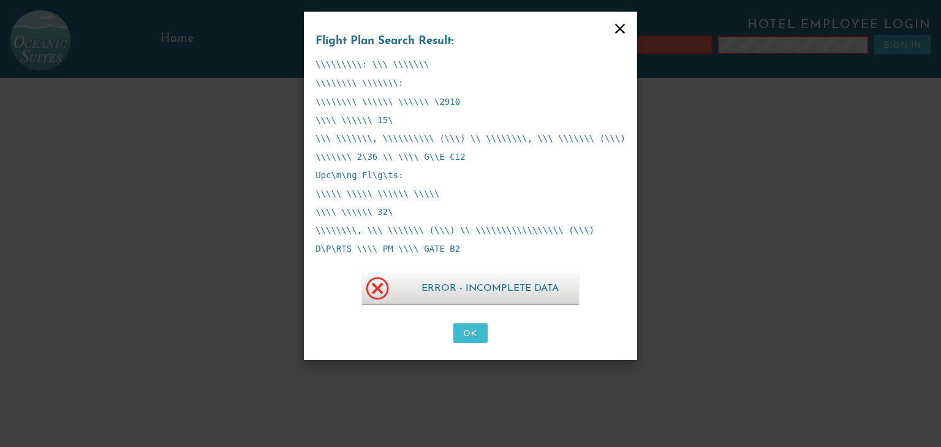
click at [469, 342] on button "OK" at bounding box center [470, 333] width 34 height 20
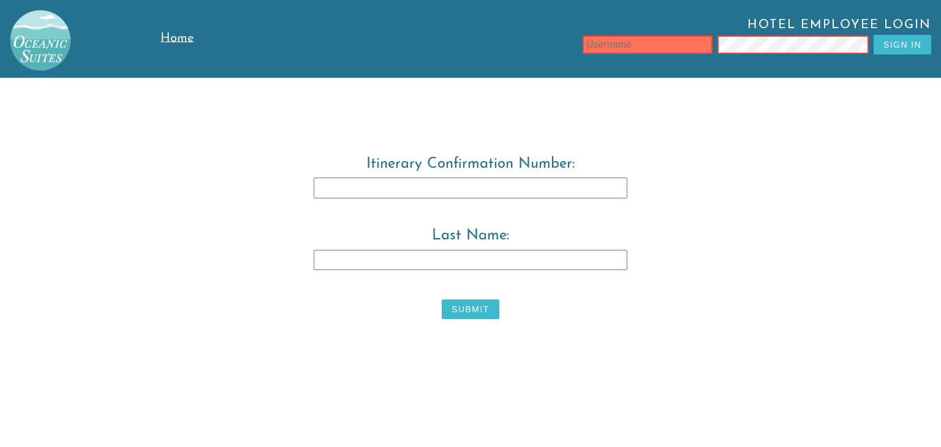
click at [168, 40] on span "Home" at bounding box center [176, 38] width 33 height 12
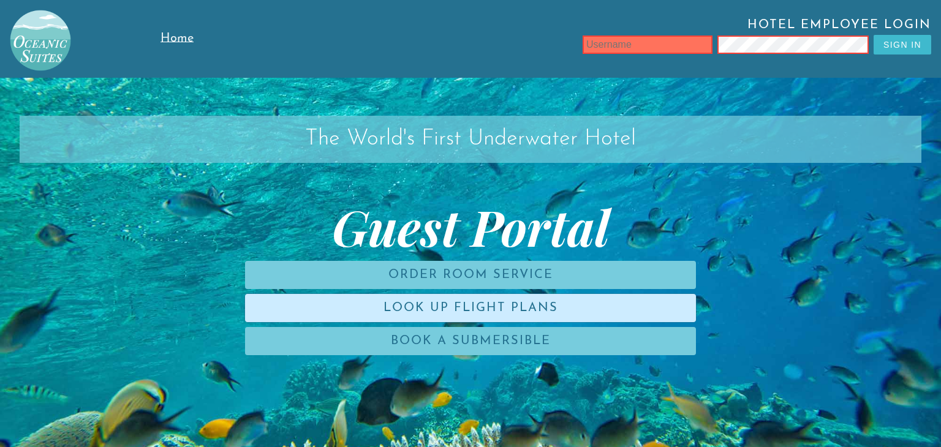
click at [380, 308] on link "Look Up Flight Plans" at bounding box center [470, 308] width 451 height 28
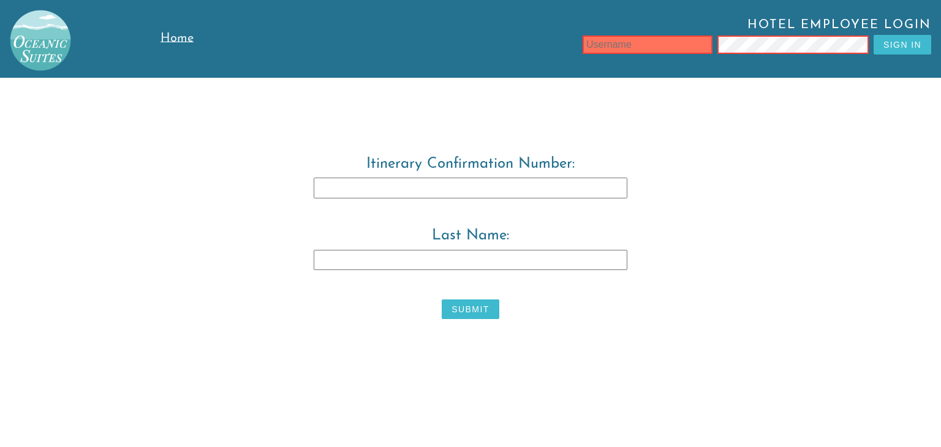
click at [458, 189] on input "Itinerary Confirmation Number:" at bounding box center [471, 188] width 314 height 21
type input "3829483"
click at [445, 254] on input "Last Name:" at bounding box center [471, 260] width 314 height 21
type input "Warwick"
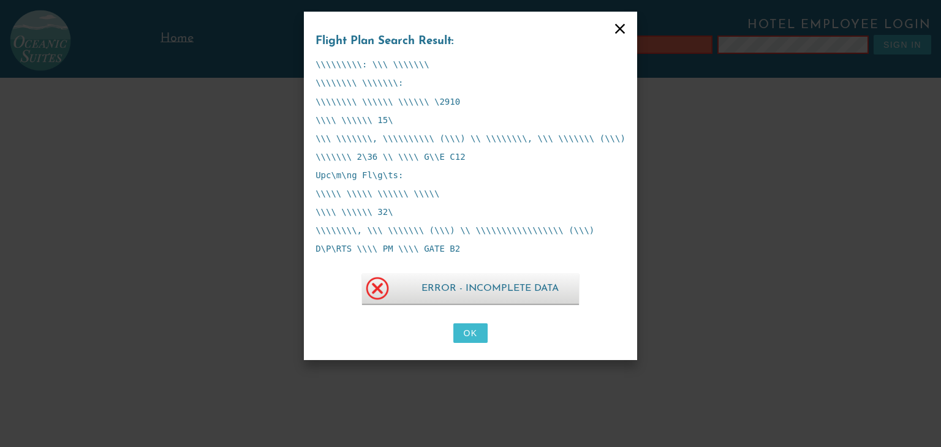
click at [472, 334] on button "OK" at bounding box center [470, 333] width 34 height 20
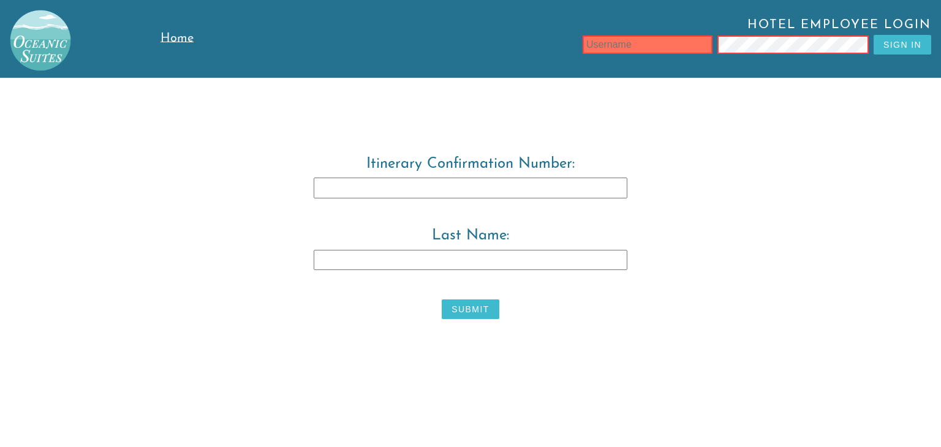
click at [184, 39] on span "Home" at bounding box center [176, 38] width 33 height 12
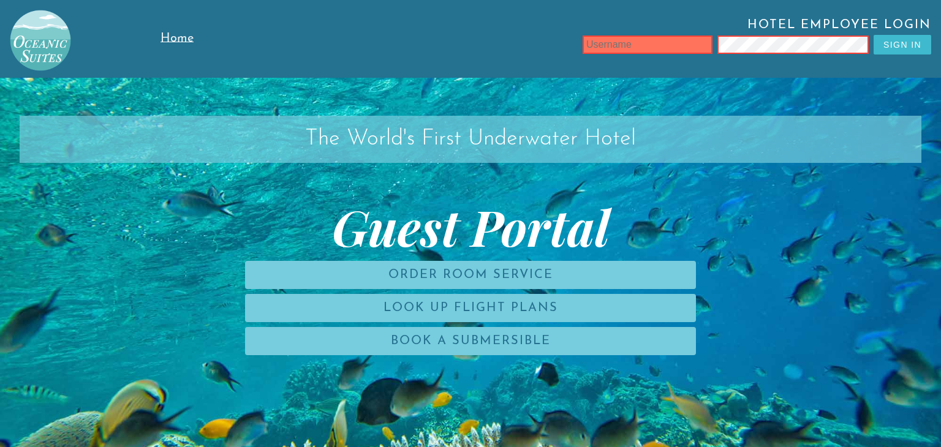
click at [644, 48] on input "text" at bounding box center [647, 45] width 130 height 18
click at [622, 42] on input "text" at bounding box center [647, 45] width 130 height 18
type input "[PERSON_NAME]"
type input "t"
type input "suines"
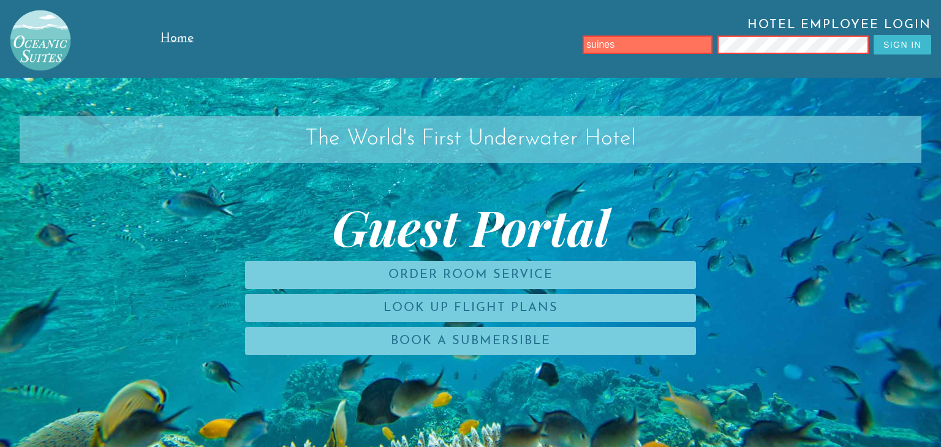
click at [921, 48] on button "Sign In" at bounding box center [902, 45] width 58 height 20
click at [653, 43] on input "text" at bounding box center [647, 45] width 130 height 18
click at [665, 47] on input "[EMAIL_ADDRESS][DOMAIN_NAME]" at bounding box center [647, 45] width 130 height 18
click at [701, 50] on input "[EMAIL_ADDRESS][DOMAIN_NAME]" at bounding box center [647, 45] width 130 height 18
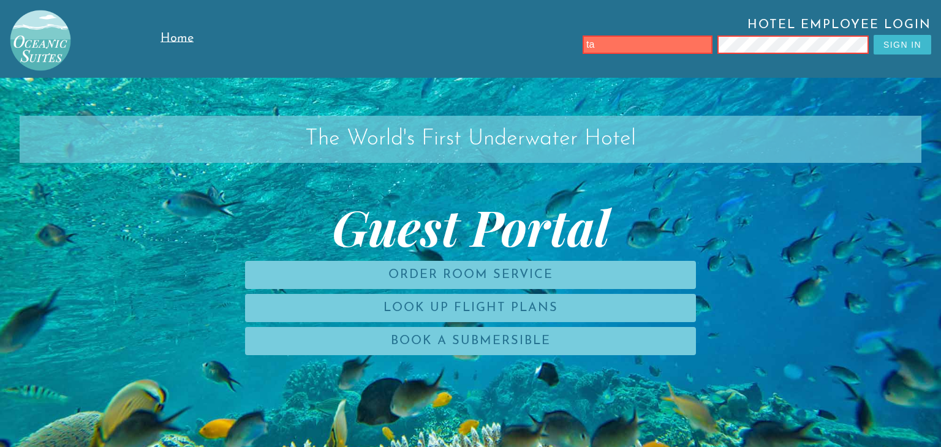
type input "t"
type input "tad.warwick"
click at [642, 50] on input "text" at bounding box center [647, 45] width 130 height 18
type input "leonizio.tore"
click at [609, 43] on input "text" at bounding box center [647, 45] width 130 height 18
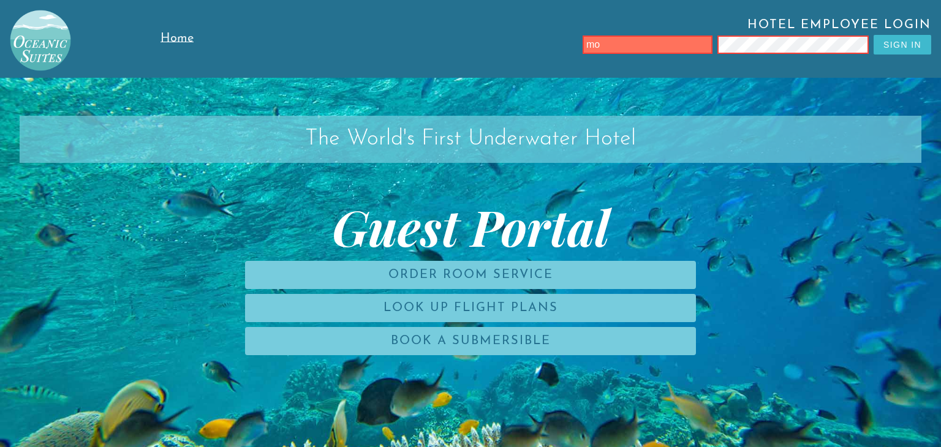
type input "m"
type input "oceanicsuites"
click at [582, 47] on input "text" at bounding box center [647, 45] width 130 height 18
type input "j"
type input "h"
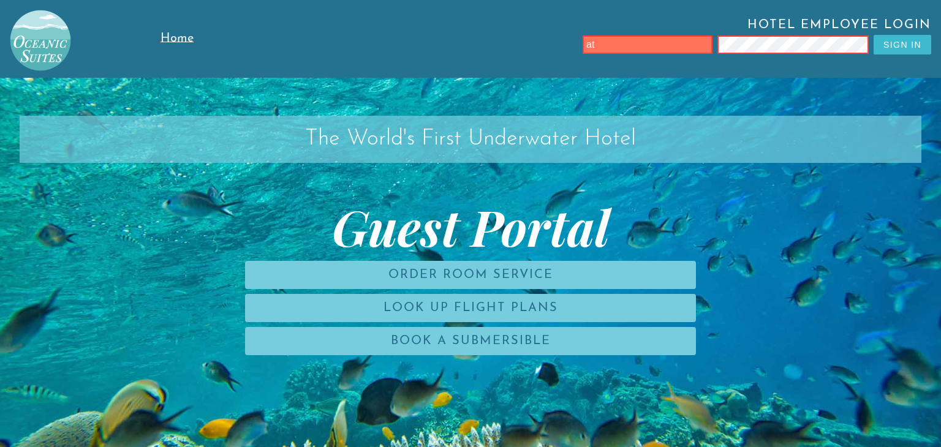
type input "a"
type input "[EMAIL_ADDRESS][DOMAIN_NAME]"
click at [660, 48] on input "text" at bounding box center [647, 45] width 130 height 18
click at [660, 47] on input "text" at bounding box center [647, 45] width 130 height 18
type input "[EMAIL_ADDRESS][DOMAIN_NAME]"
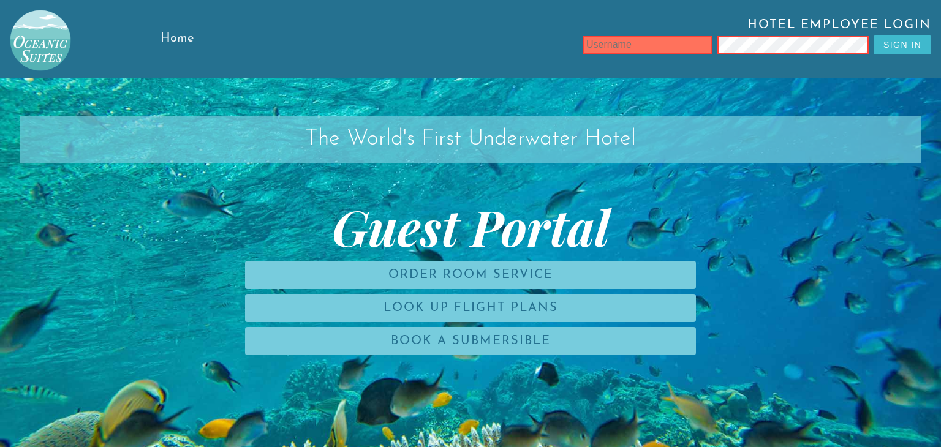
click at [631, 50] on input "text" at bounding box center [647, 45] width 130 height 18
type input "[EMAIL_ADDRESS][DOMAIN_NAME]"
click at [622, 48] on input "text" at bounding box center [647, 45] width 130 height 18
type input "[EMAIL_ADDRESS][DOMAIN_NAME]"
click at [396, 45] on div "Hotel Employee Login Sign In" at bounding box center [583, 38] width 696 height 41
